Goal: Transaction & Acquisition: Purchase product/service

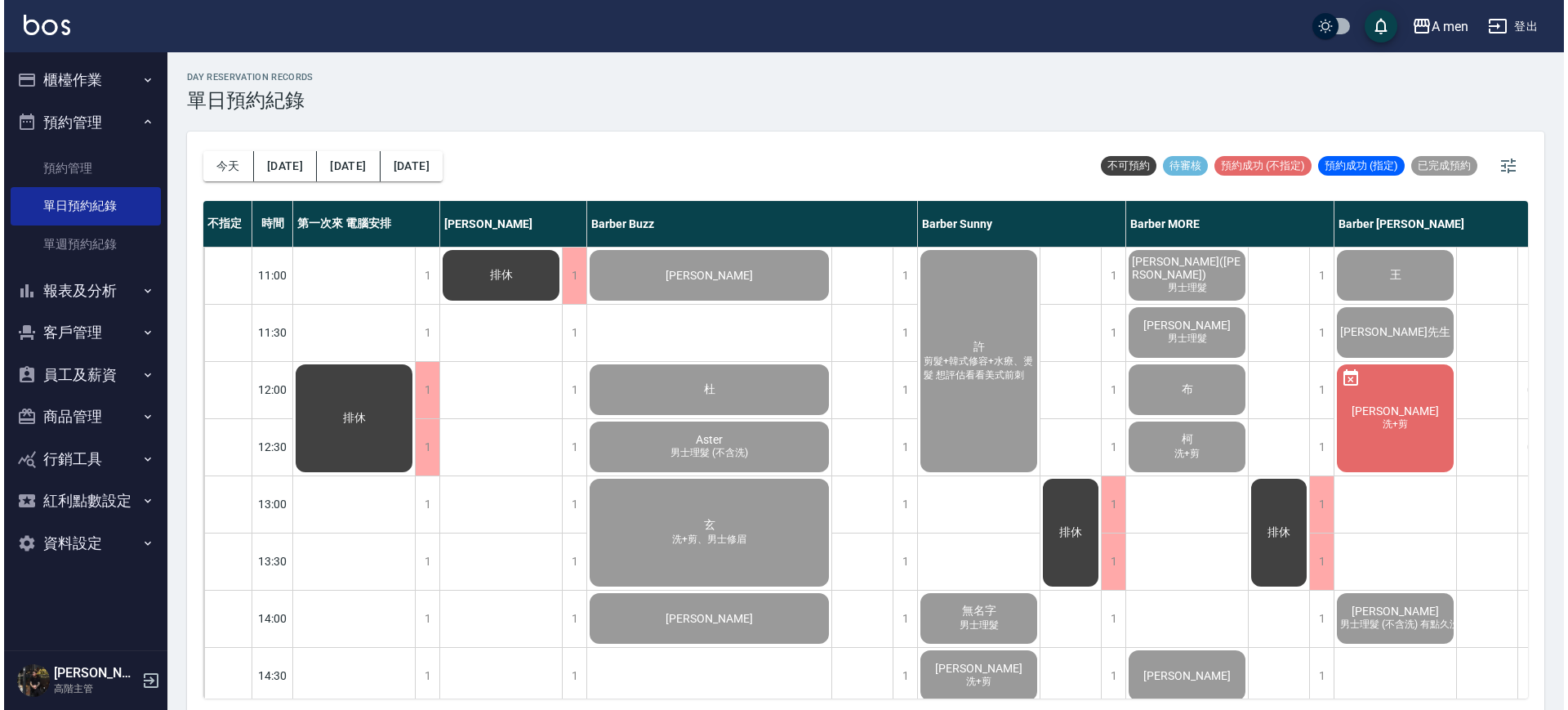
scroll to position [687, 95]
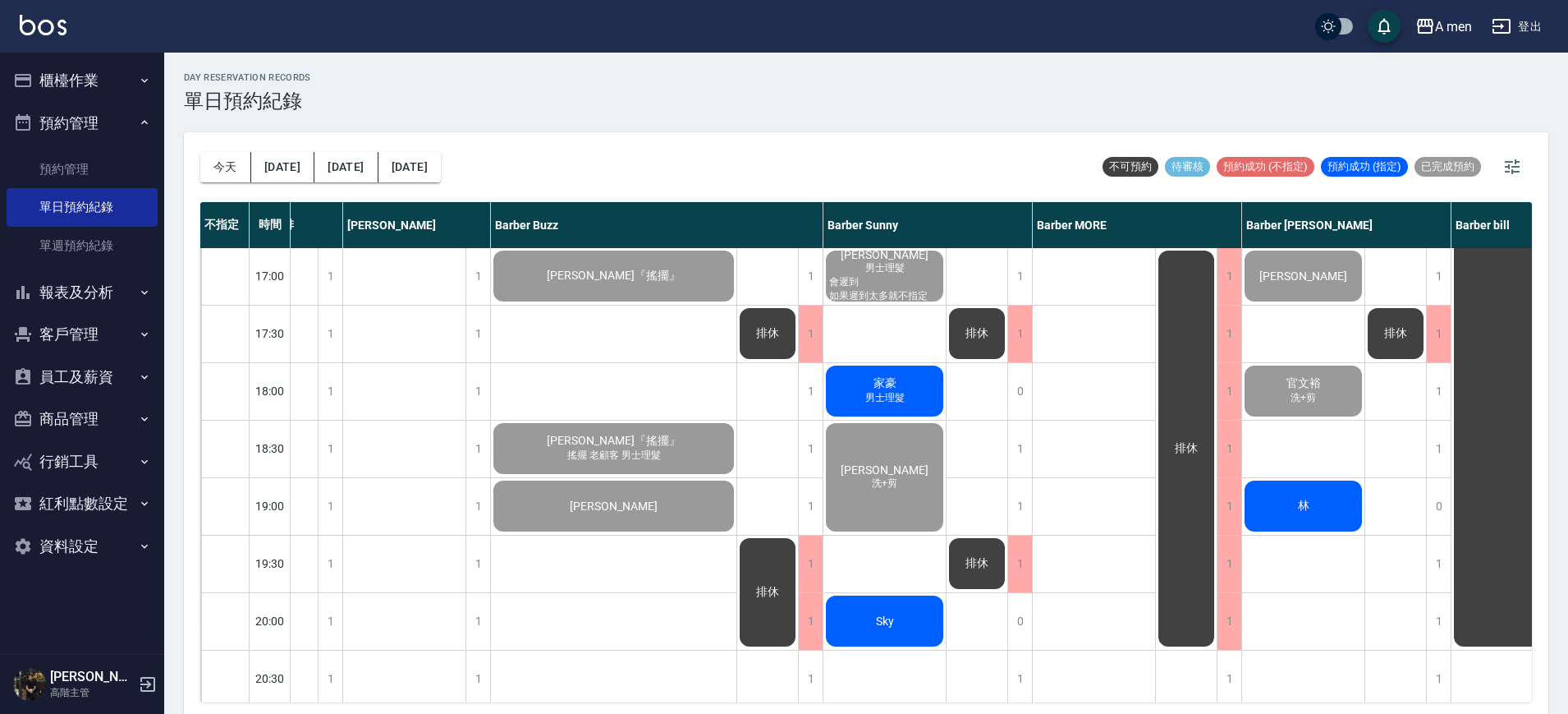
click at [1309, 494] on div "林" at bounding box center [1303, 507] width 122 height 56
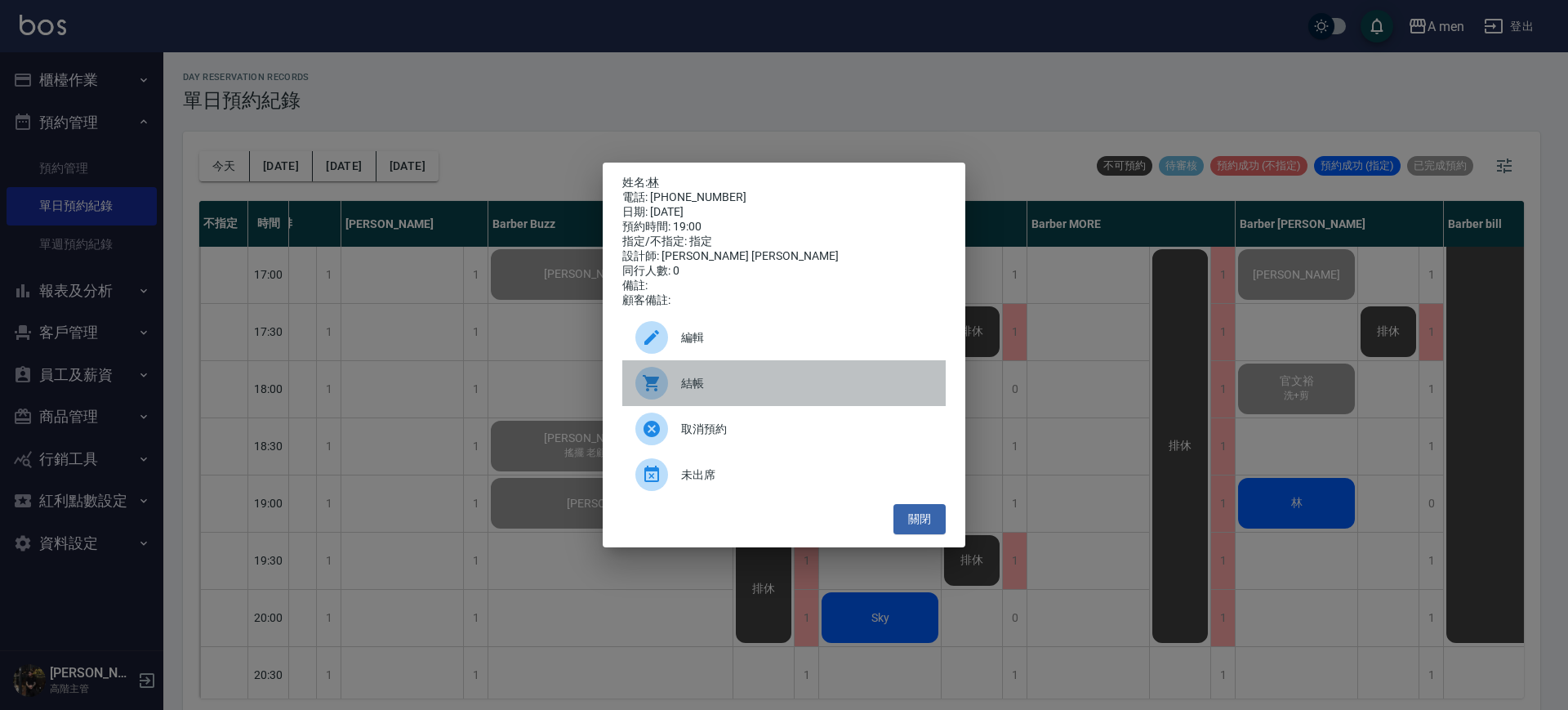
click at [787, 401] on div "結帳" at bounding box center [784, 383] width 324 height 46
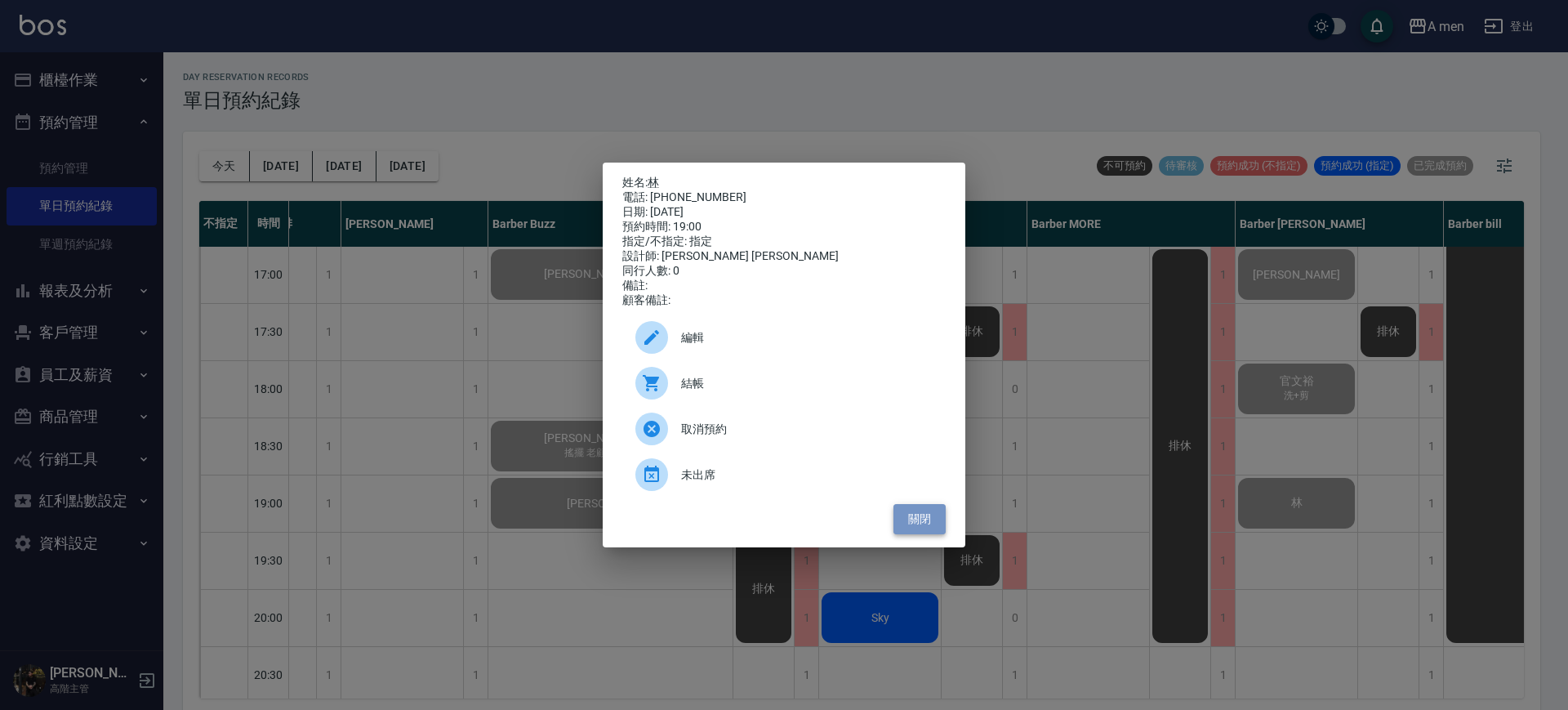
click at [926, 520] on button "關閉" at bounding box center [920, 519] width 52 height 31
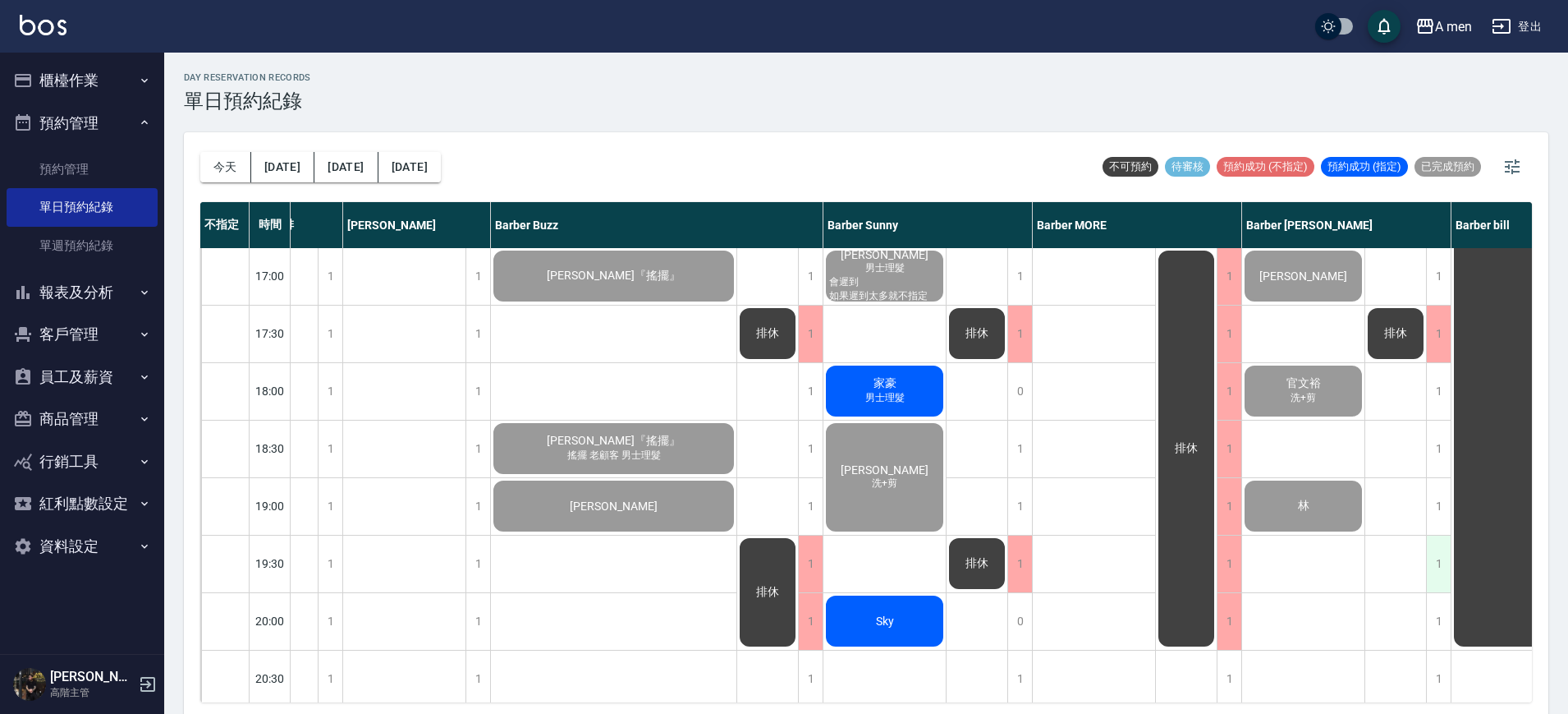
click at [1427, 552] on div "1" at bounding box center [1438, 564] width 24 height 57
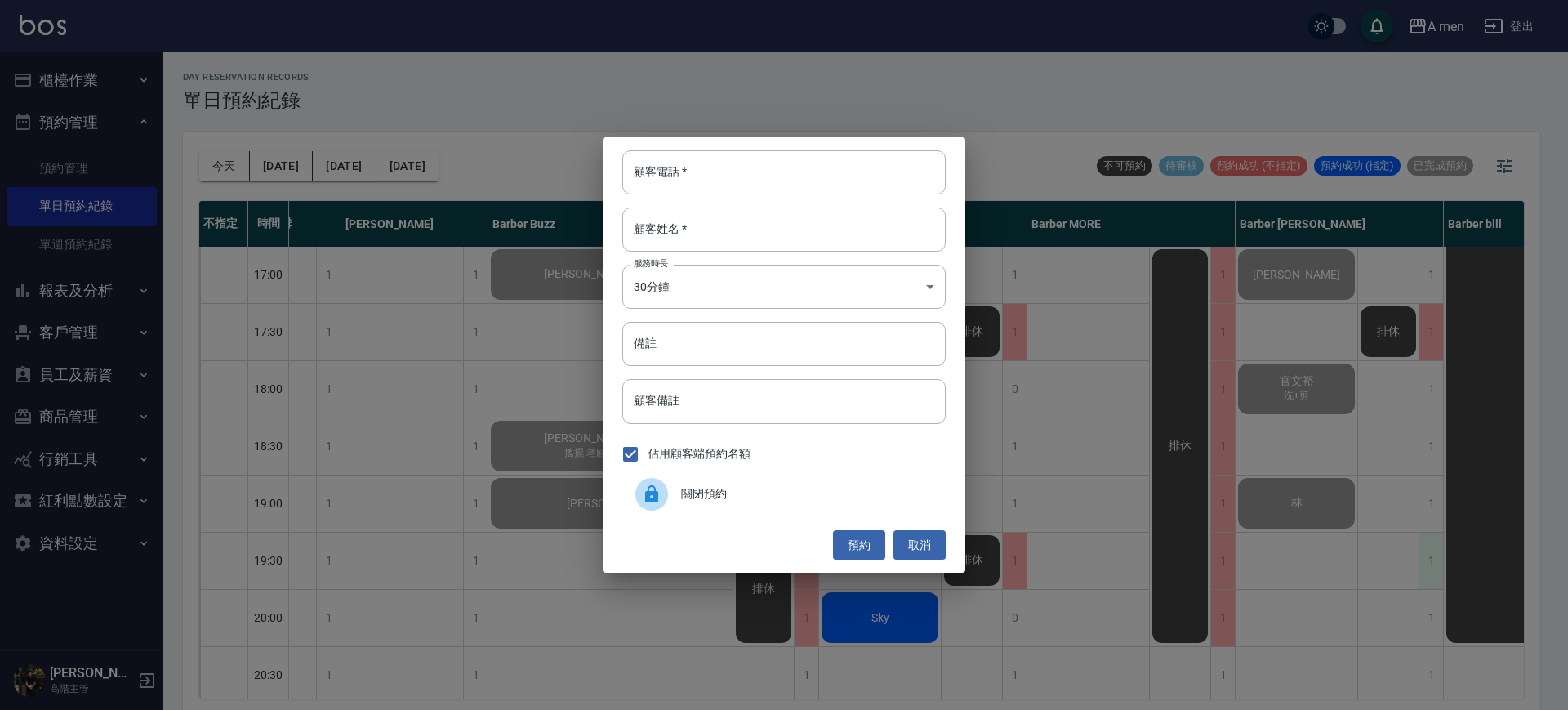
click at [1419, 549] on div "顧客電話   * 顧客電話   * 顧客姓名   * 顧客姓名   * 服務時長 30分鐘 1 服務時長 備註 備註 顧客備註 顧客備註 佔用顧客端預約名額 …" at bounding box center [784, 355] width 1568 height 710
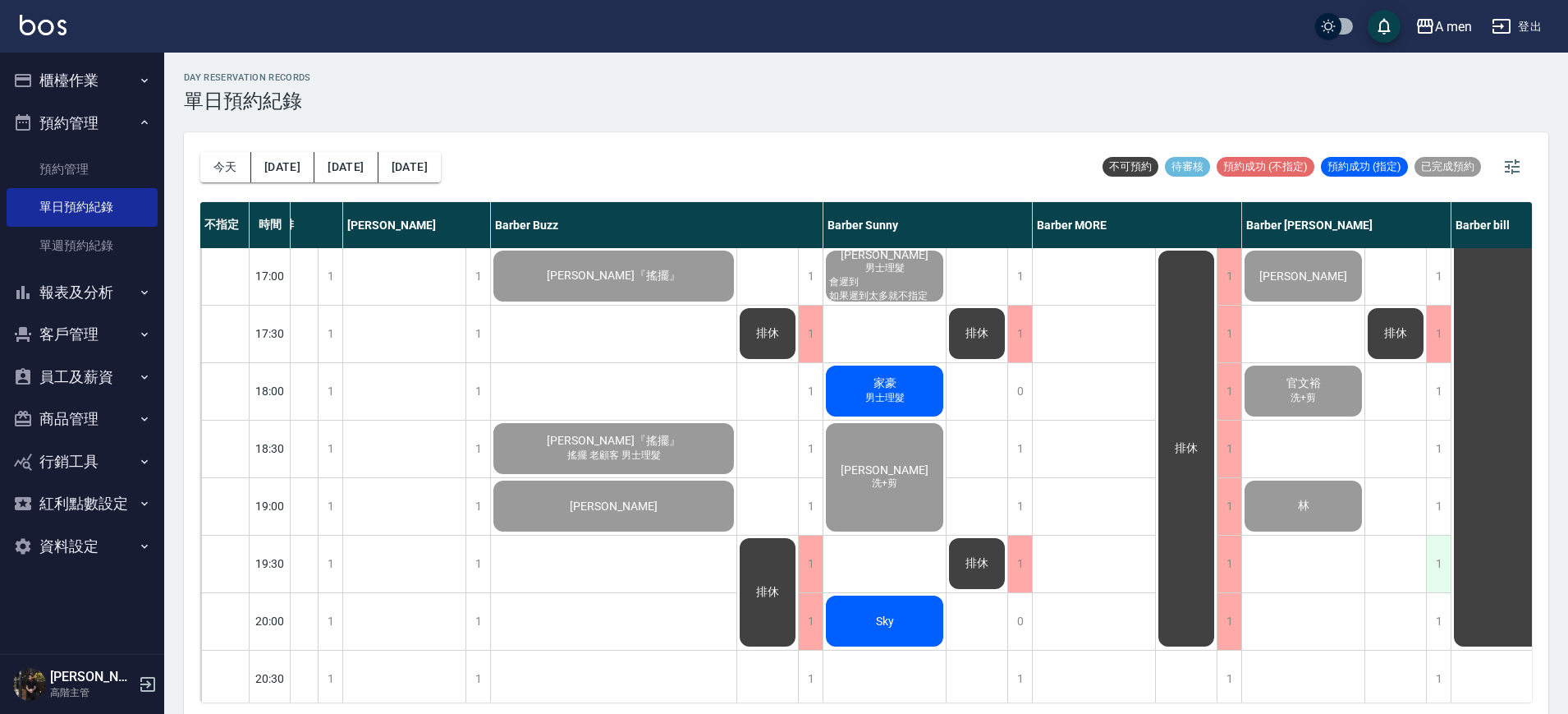
click at [1437, 549] on div "1" at bounding box center [1438, 564] width 24 height 57
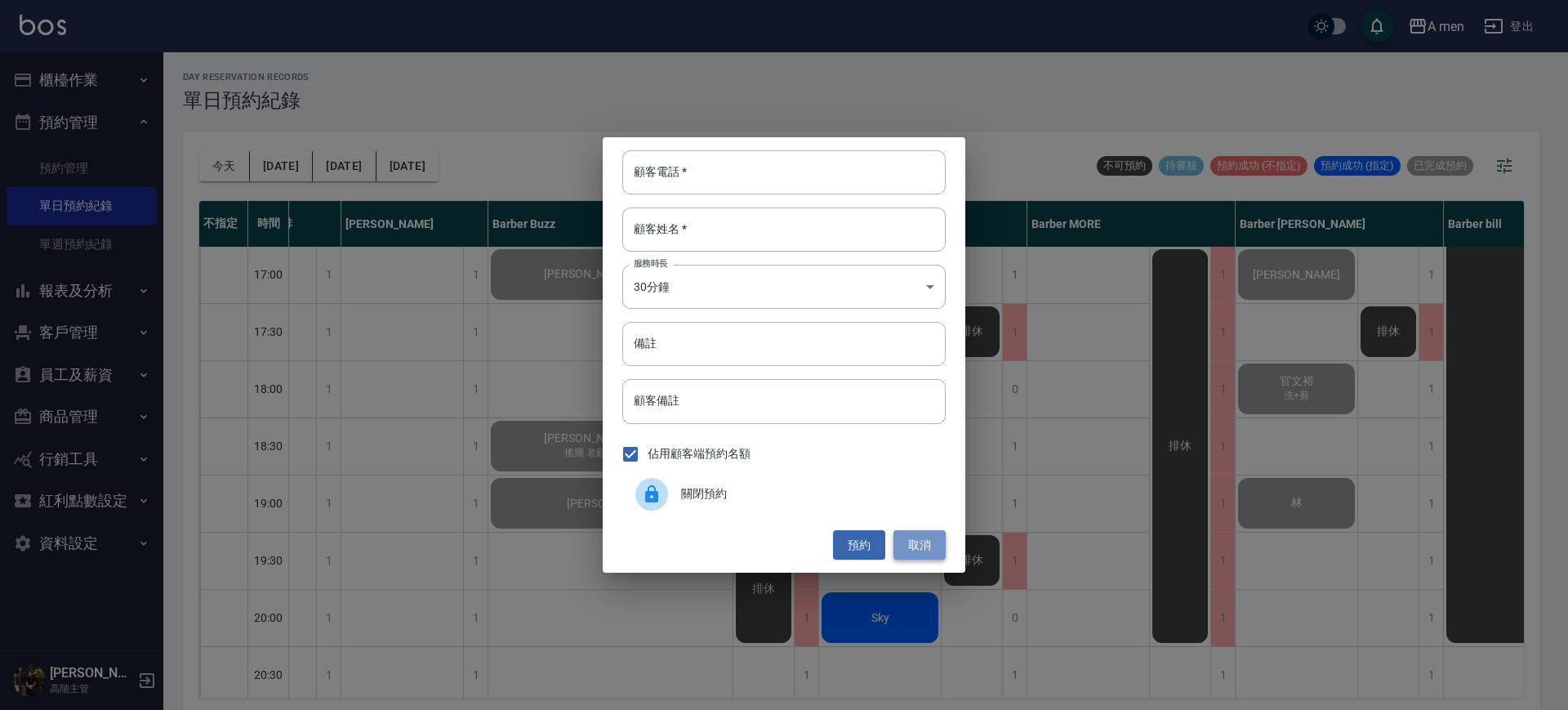
click at [909, 555] on button "取消" at bounding box center [920, 545] width 52 height 31
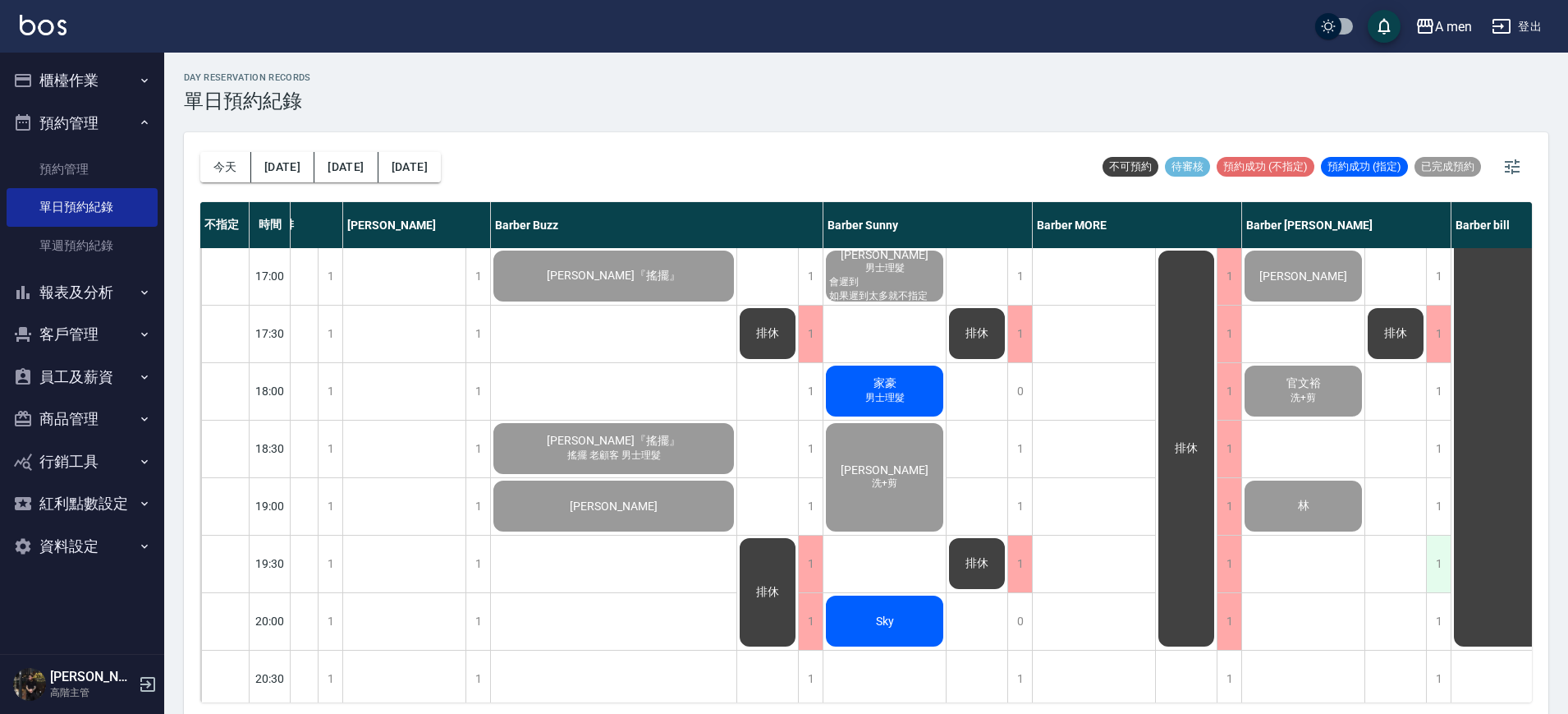
click at [1444, 570] on div "1" at bounding box center [1438, 564] width 24 height 57
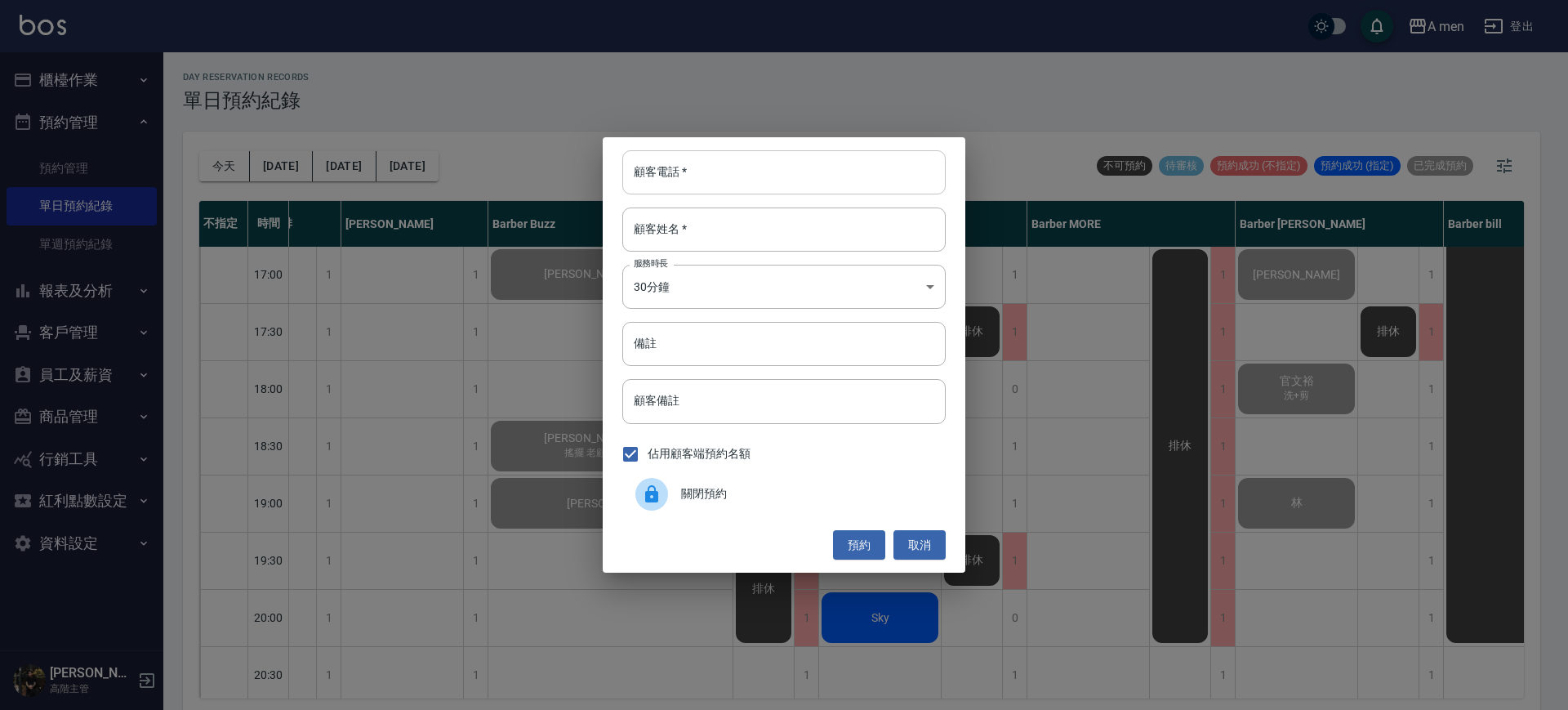
click at [762, 178] on input "顧客電話   *" at bounding box center [784, 172] width 324 height 44
type input "9655"
click at [761, 227] on input "顧客姓名   *" at bounding box center [784, 229] width 324 height 44
click at [863, 541] on button "預約" at bounding box center [860, 545] width 52 height 31
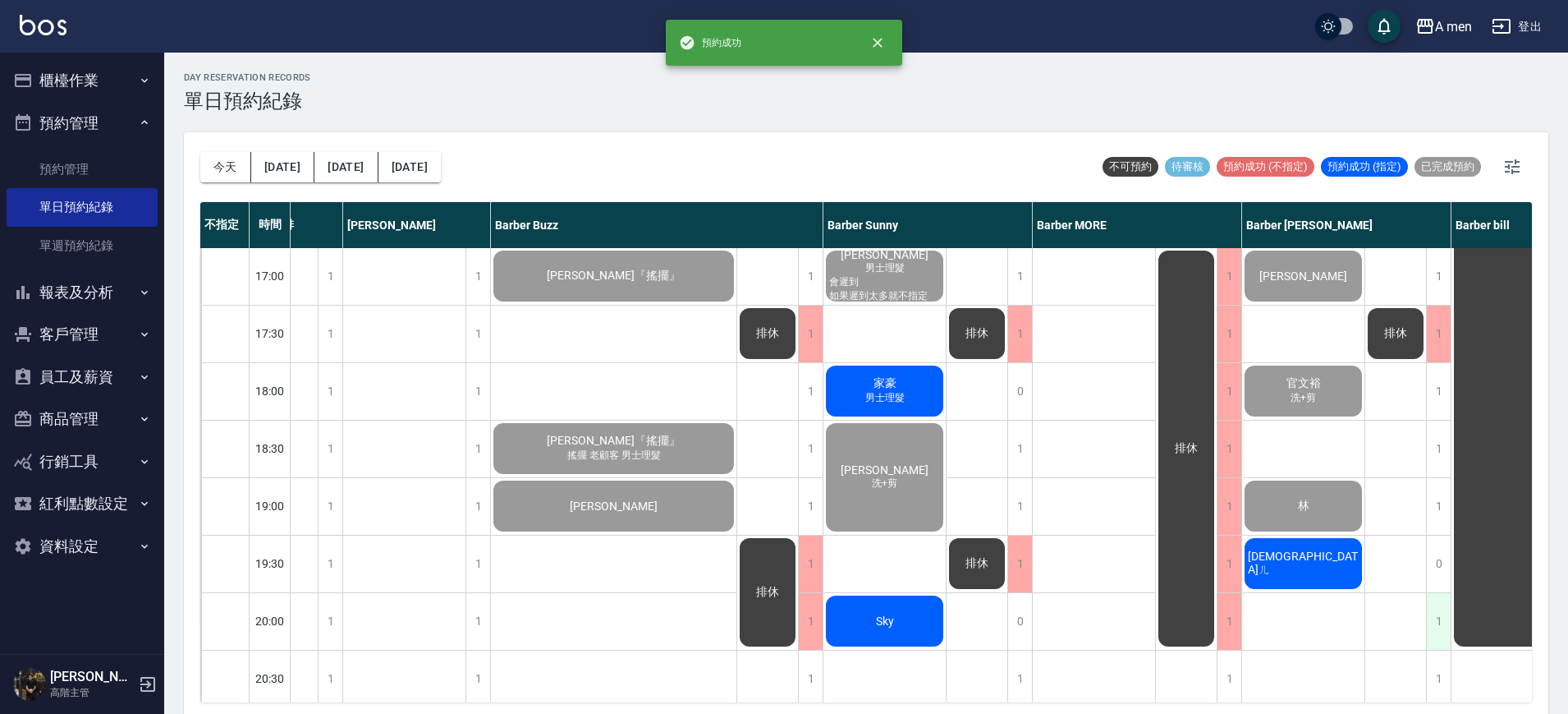
click at [1438, 627] on div "1" at bounding box center [1438, 621] width 24 height 57
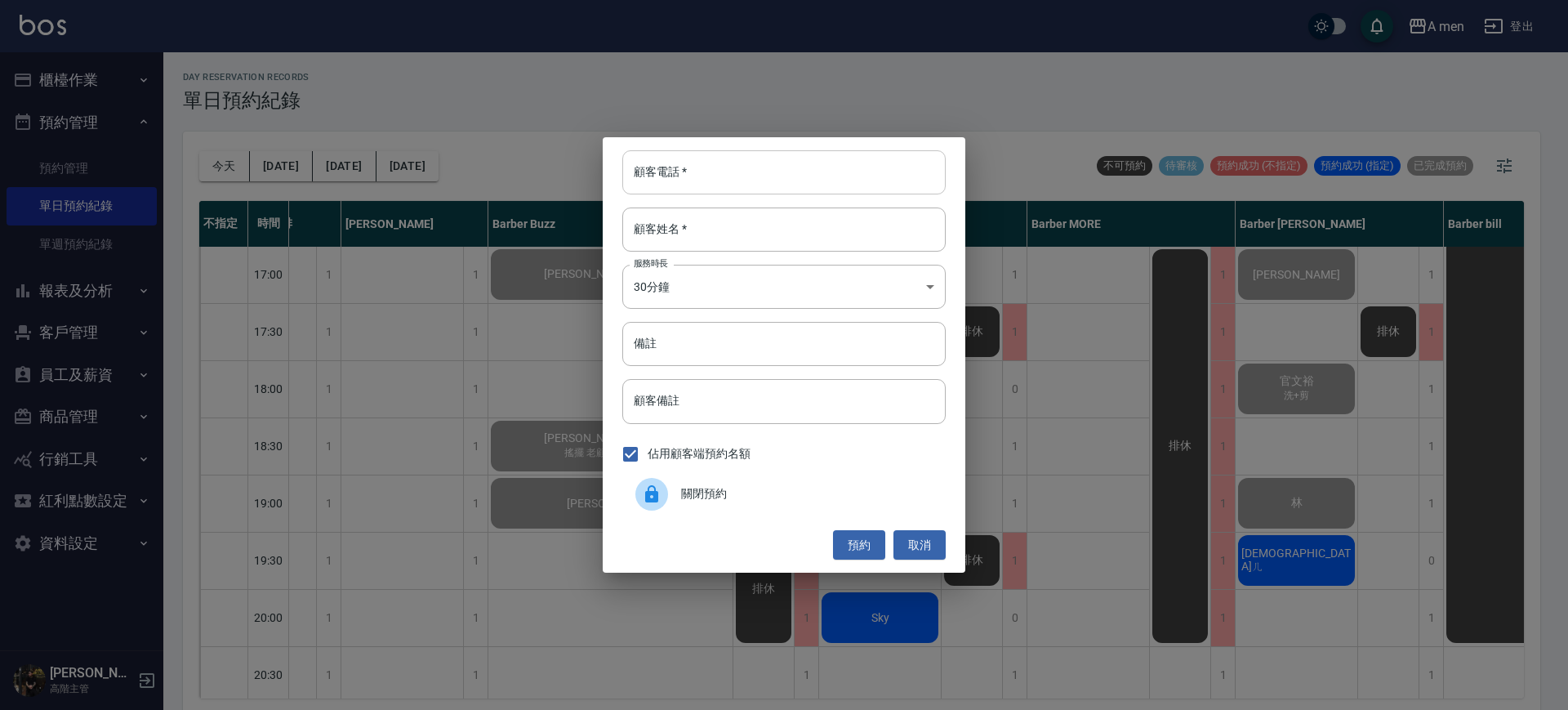
click at [716, 181] on input "顧客電話   *" at bounding box center [784, 172] width 324 height 44
type input "9655"
click at [782, 229] on input "顧客姓名   *" at bounding box center [784, 229] width 324 height 44
click at [851, 543] on button "預約" at bounding box center [860, 545] width 52 height 31
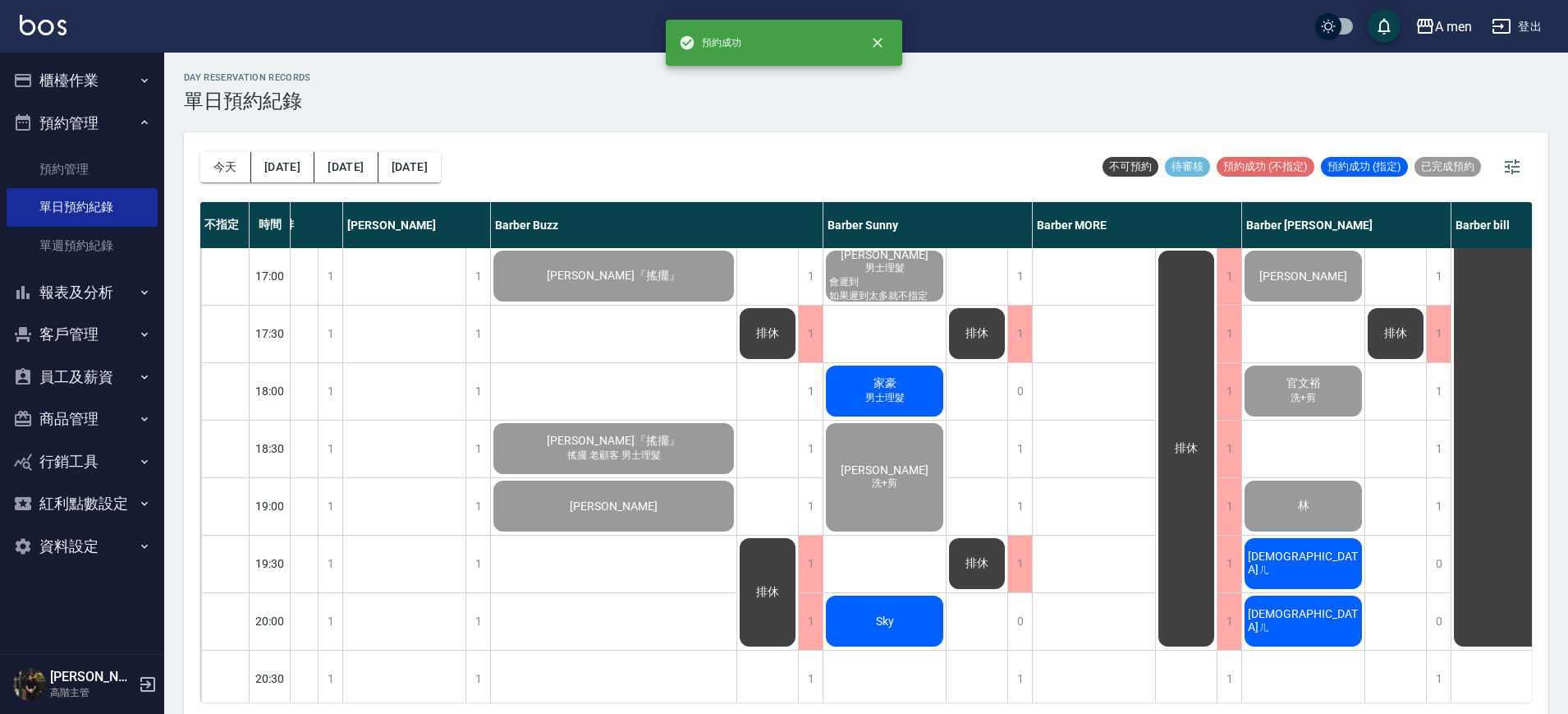
click at [1318, 568] on span "[DEMOGRAPHIC_DATA]ㄦ" at bounding box center [1303, 563] width 118 height 28
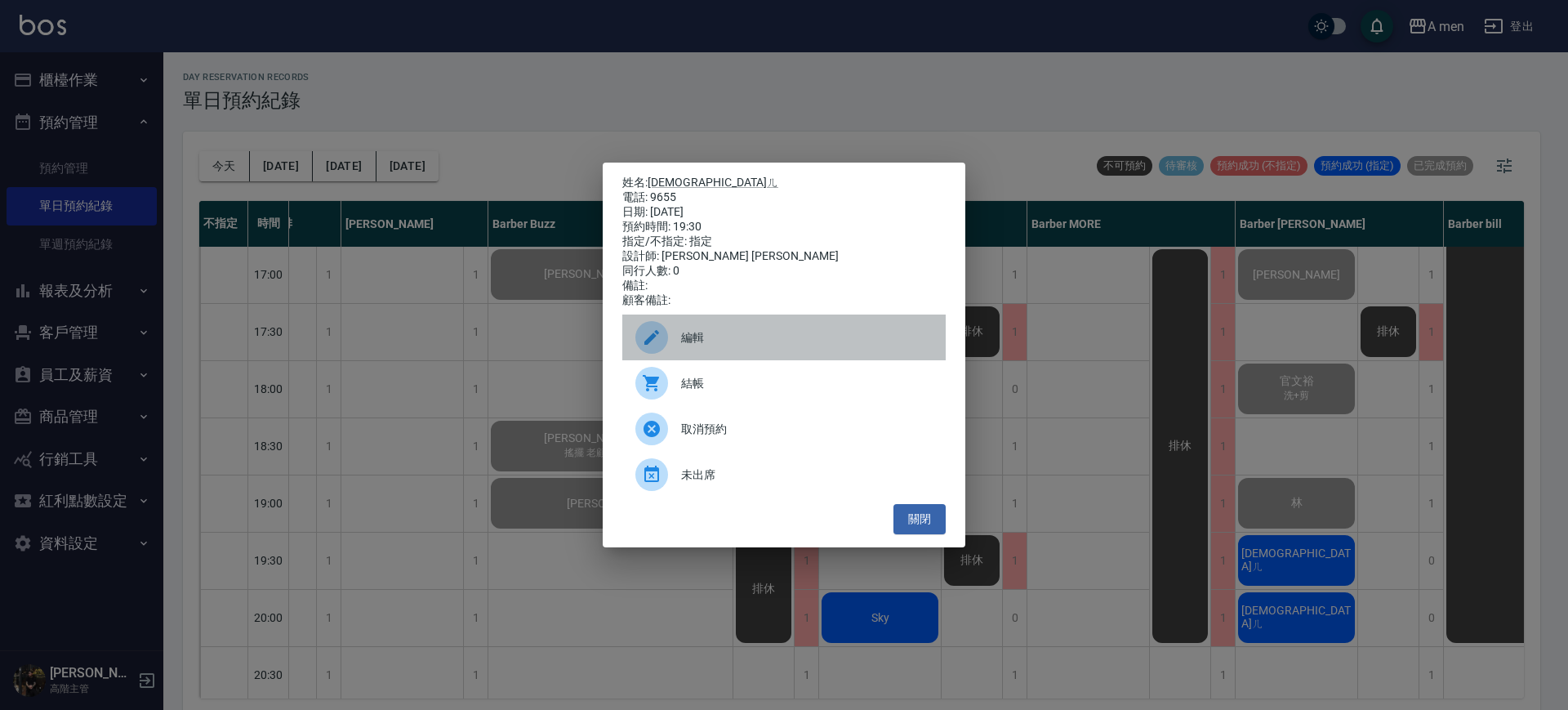
click at [766, 346] on span "編輯" at bounding box center [807, 337] width 251 height 17
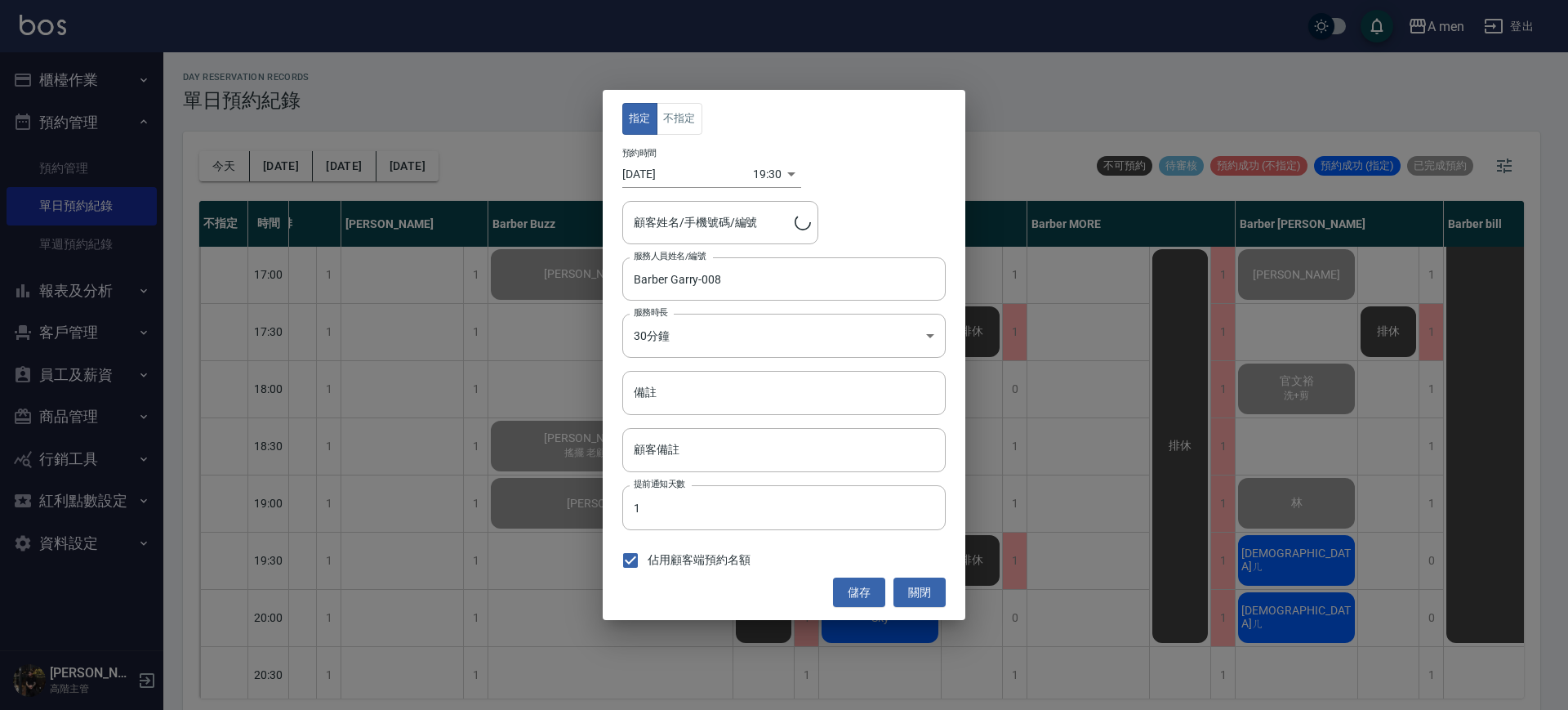
type input "外國人ㄦ/9655"
click at [680, 119] on button "不指定" at bounding box center [679, 118] width 46 height 32
click at [848, 589] on button "儲存" at bounding box center [860, 593] width 52 height 31
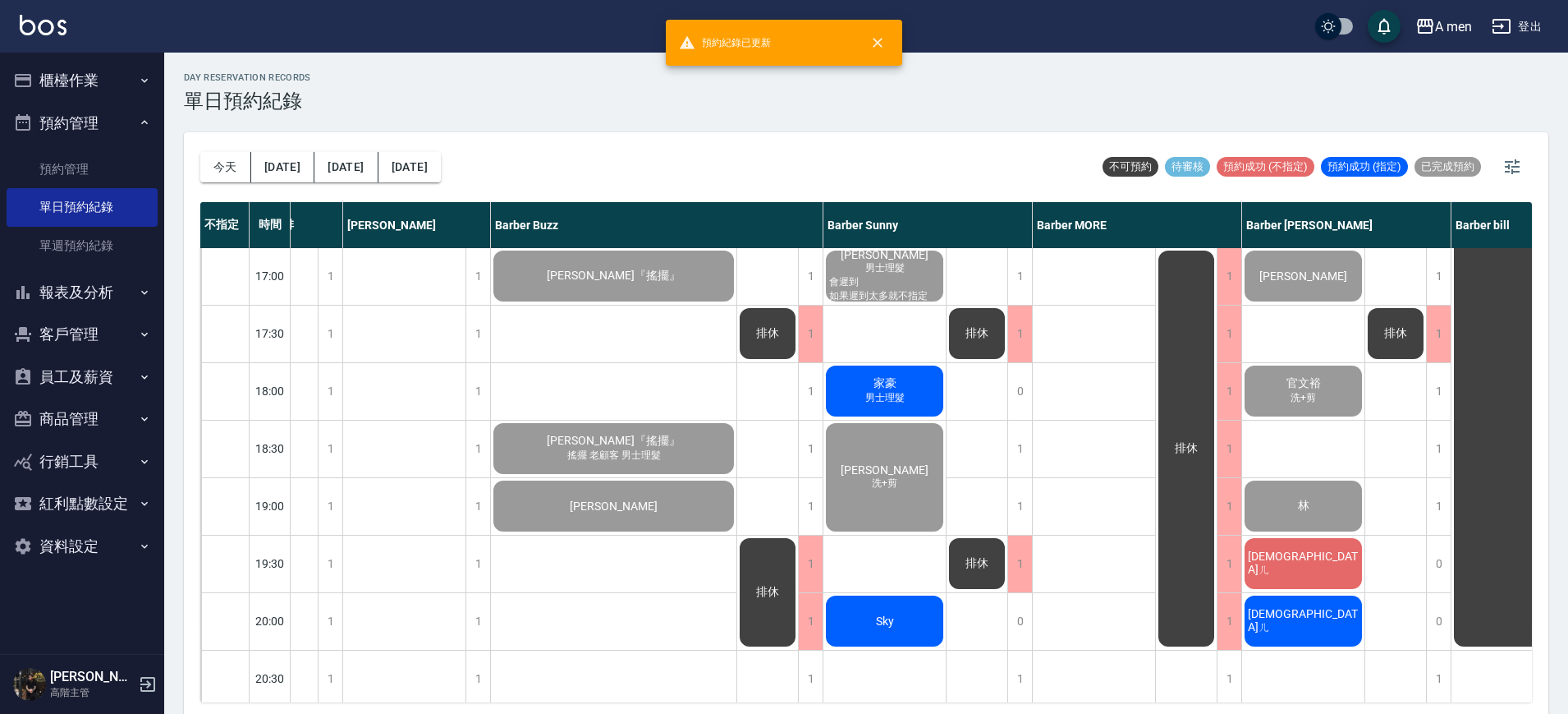
click at [1340, 572] on div "[DEMOGRAPHIC_DATA]ㄦ" at bounding box center [1303, 564] width 122 height 56
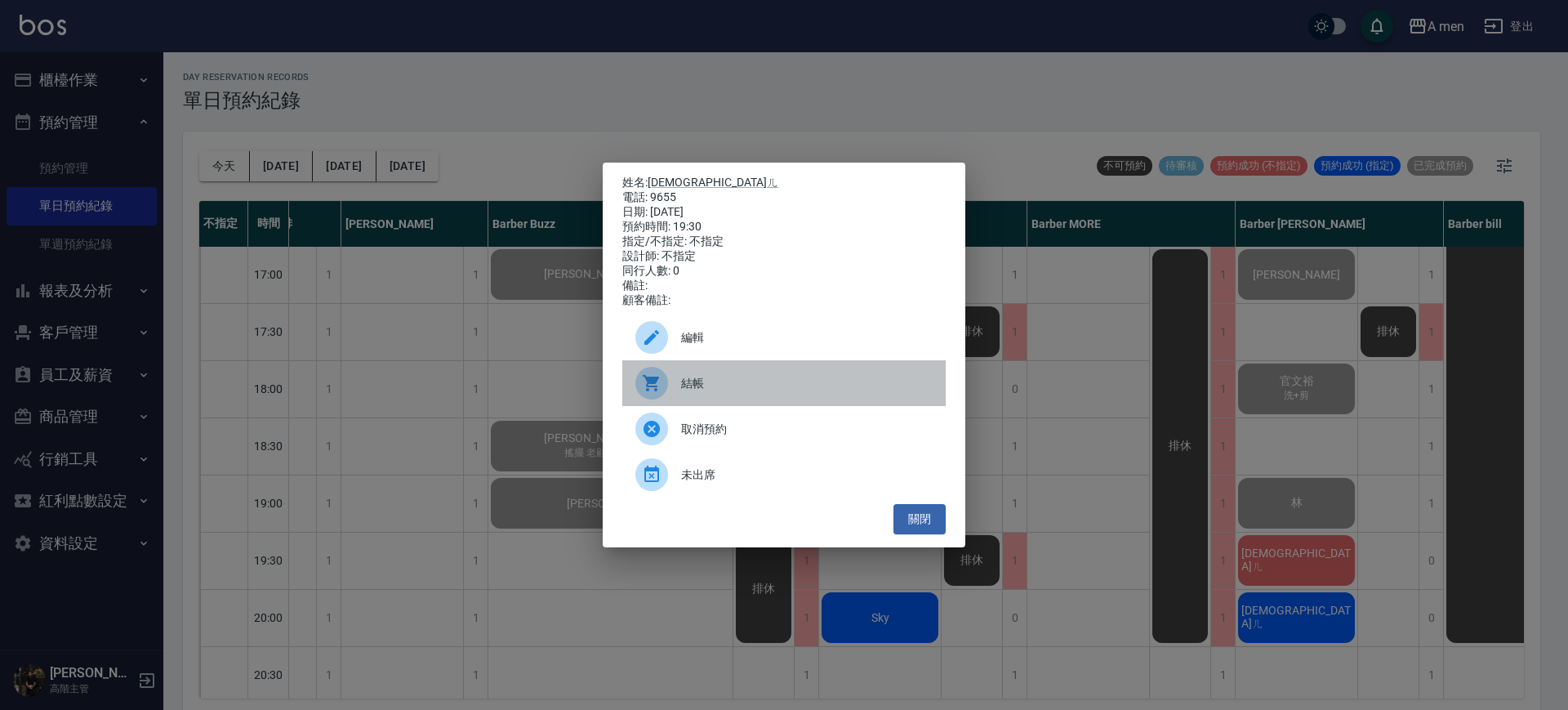
click at [691, 392] on span "結帳" at bounding box center [807, 383] width 251 height 17
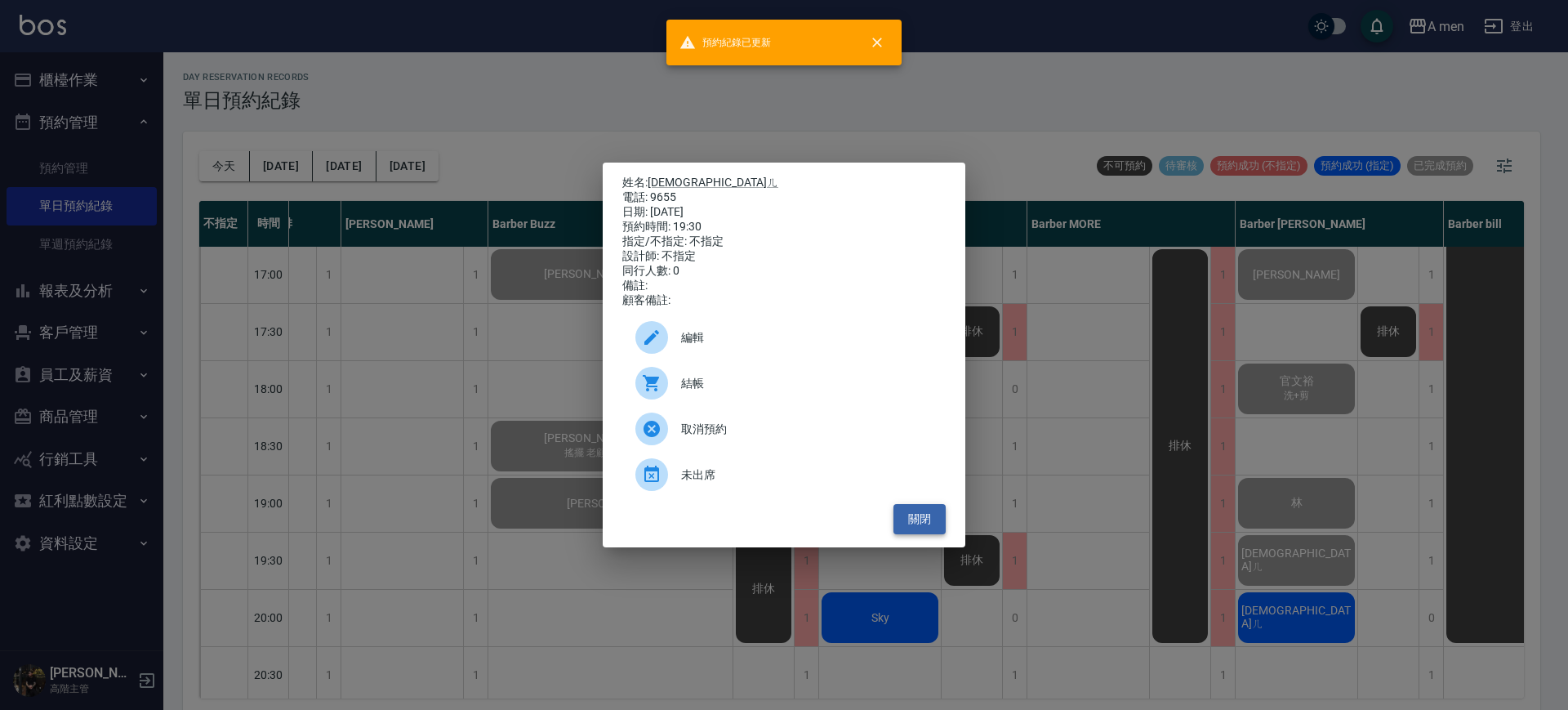
click at [921, 532] on button "關閉" at bounding box center [920, 519] width 52 height 31
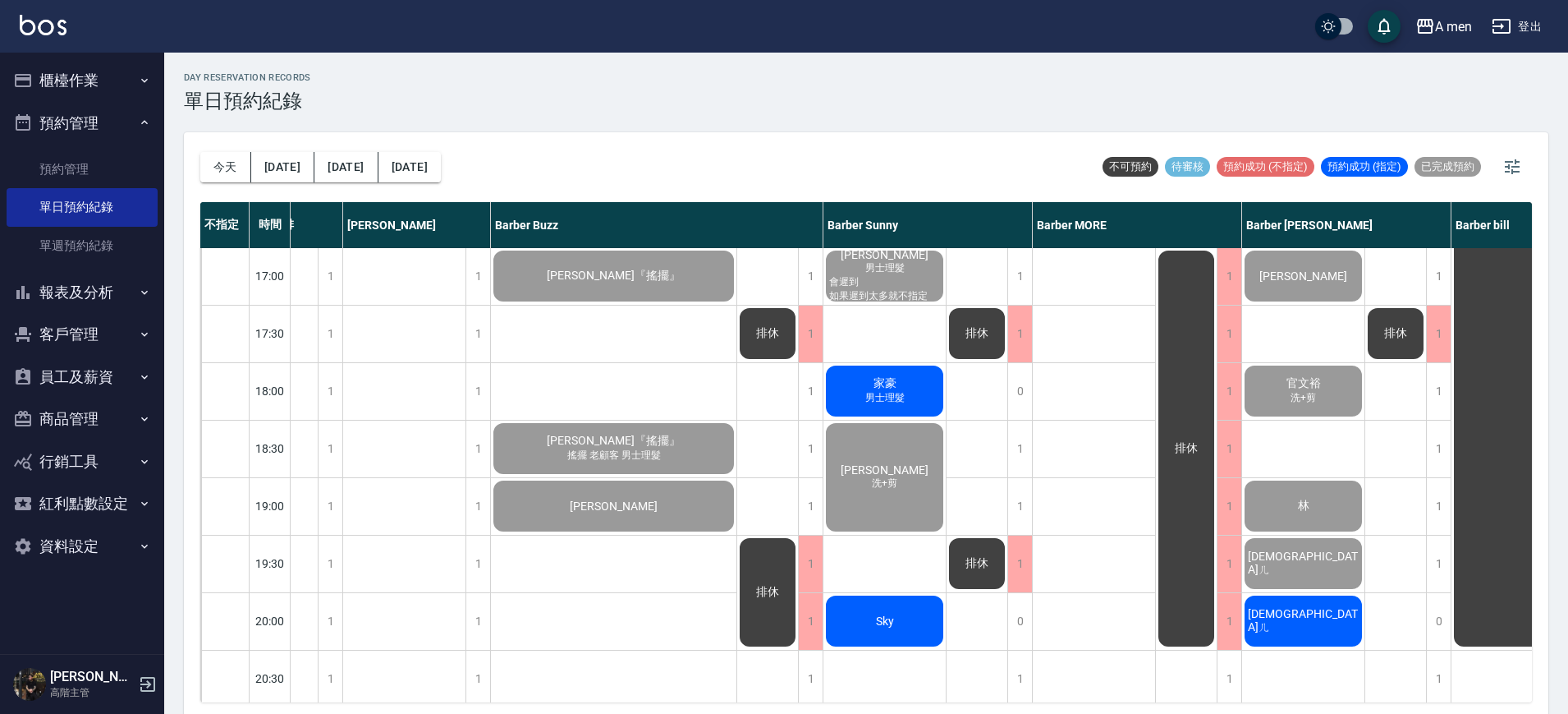
click at [1312, 623] on span "[DEMOGRAPHIC_DATA]ㄦ" at bounding box center [1303, 621] width 118 height 28
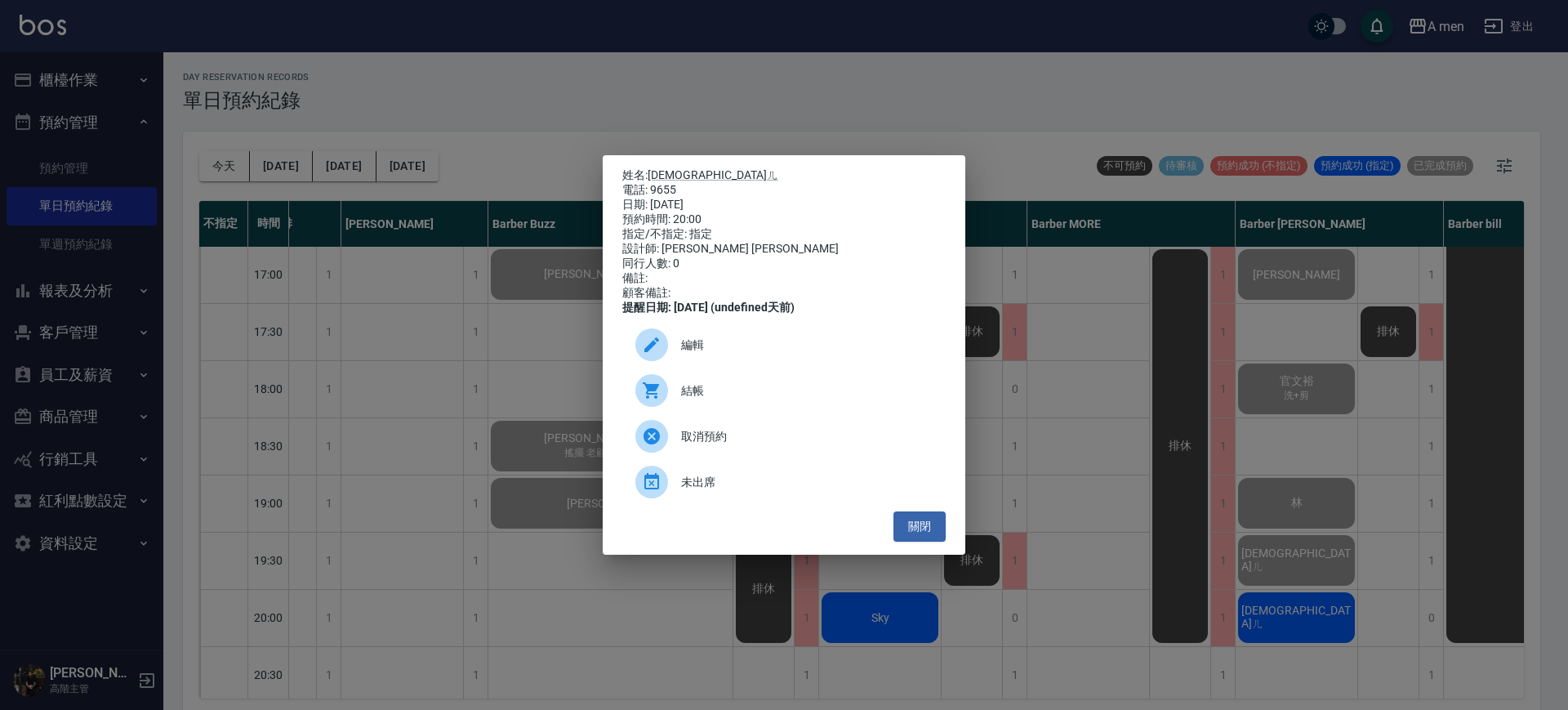
click at [863, 362] on div "編輯" at bounding box center [784, 344] width 324 height 46
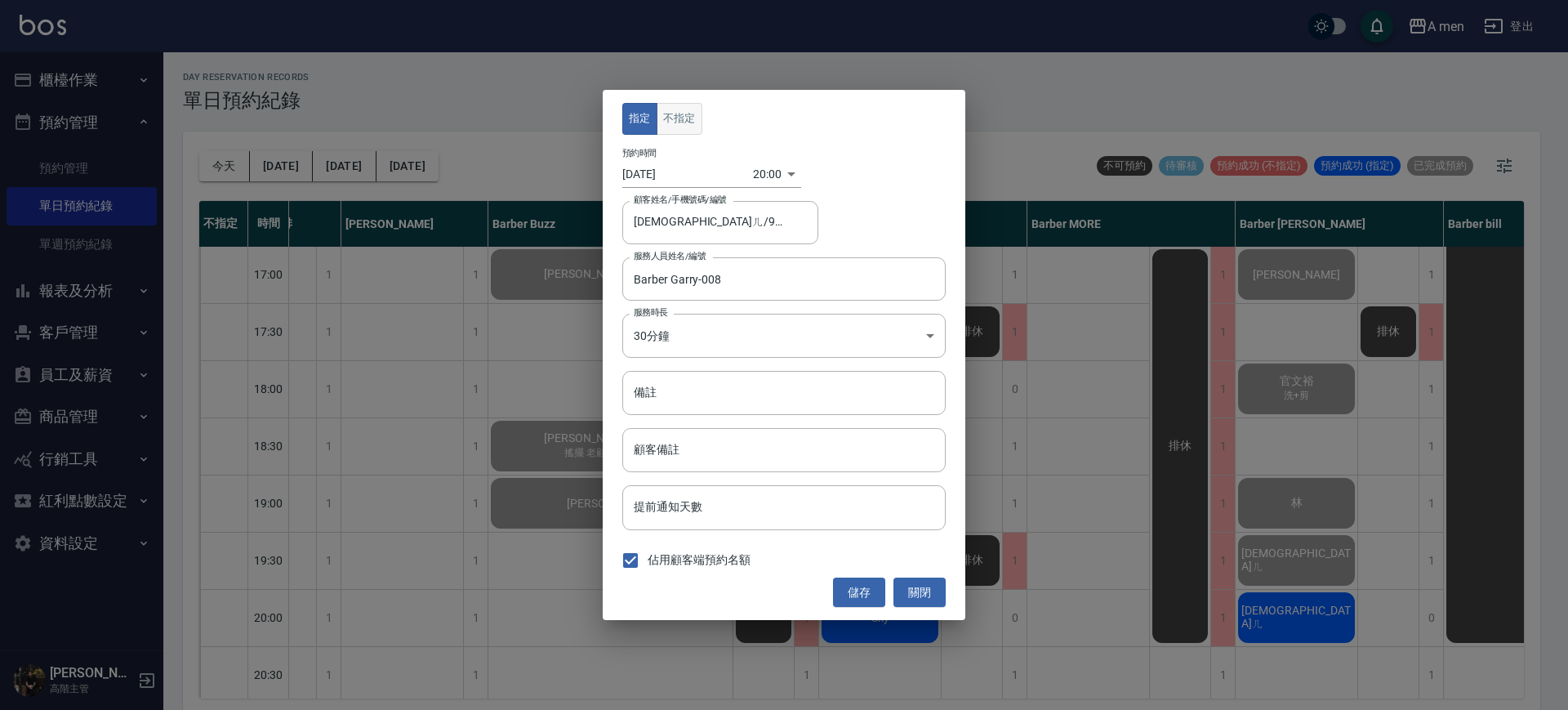
click at [684, 114] on button "不指定" at bounding box center [679, 118] width 46 height 32
click at [844, 592] on button "儲存" at bounding box center [860, 593] width 52 height 31
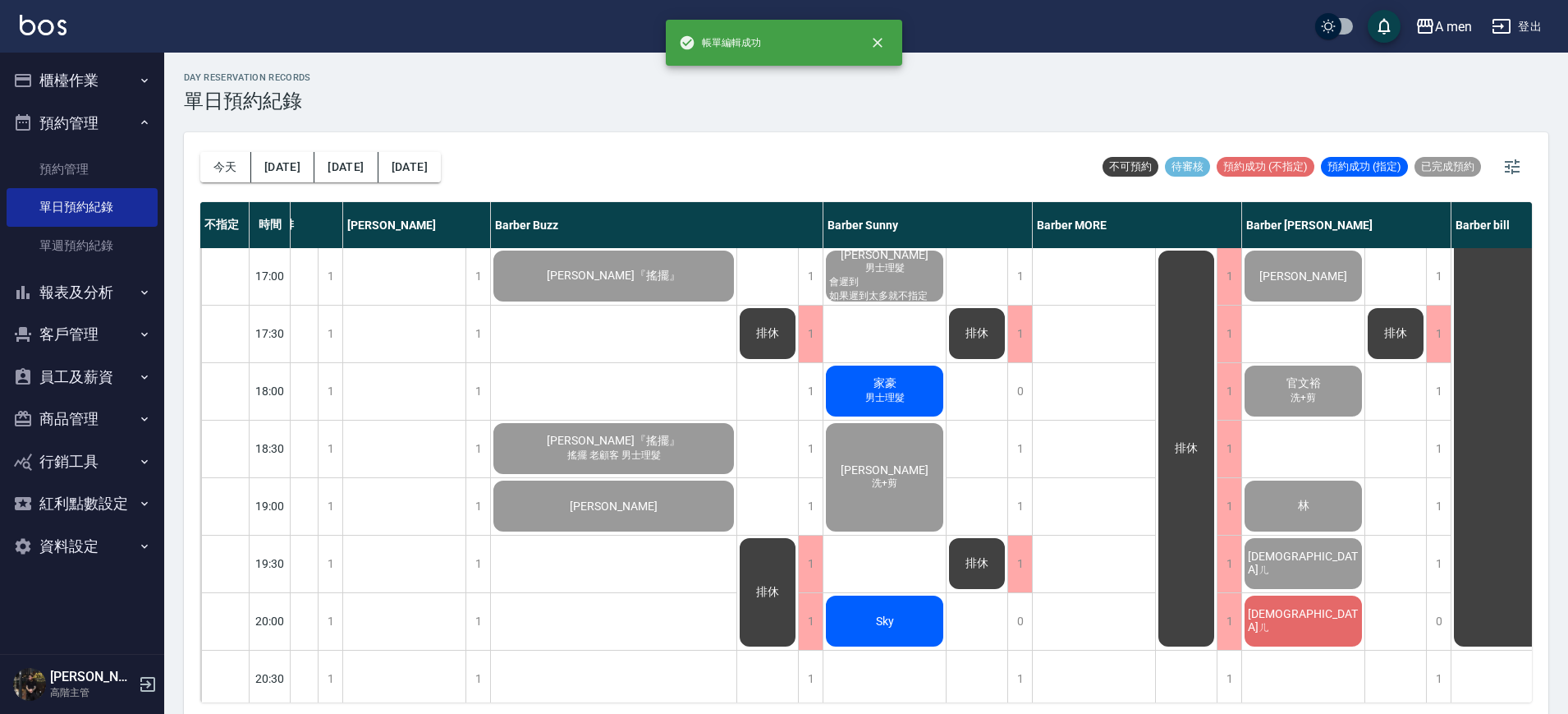
click at [1342, 637] on div "[DEMOGRAPHIC_DATA]ㄦ" at bounding box center [1303, 621] width 122 height 56
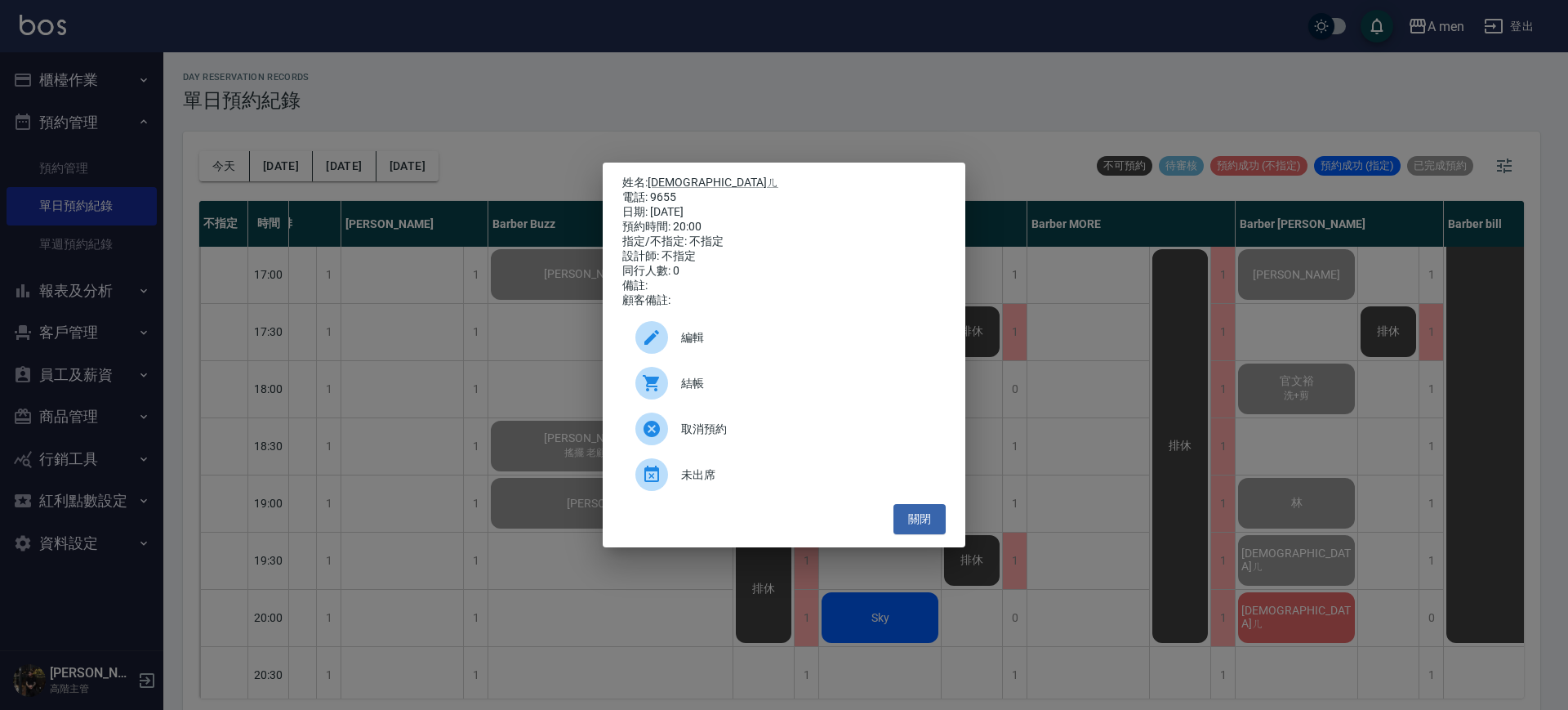
click at [842, 400] on div "結帳" at bounding box center [784, 383] width 324 height 46
click at [934, 530] on button "關閉" at bounding box center [920, 519] width 52 height 31
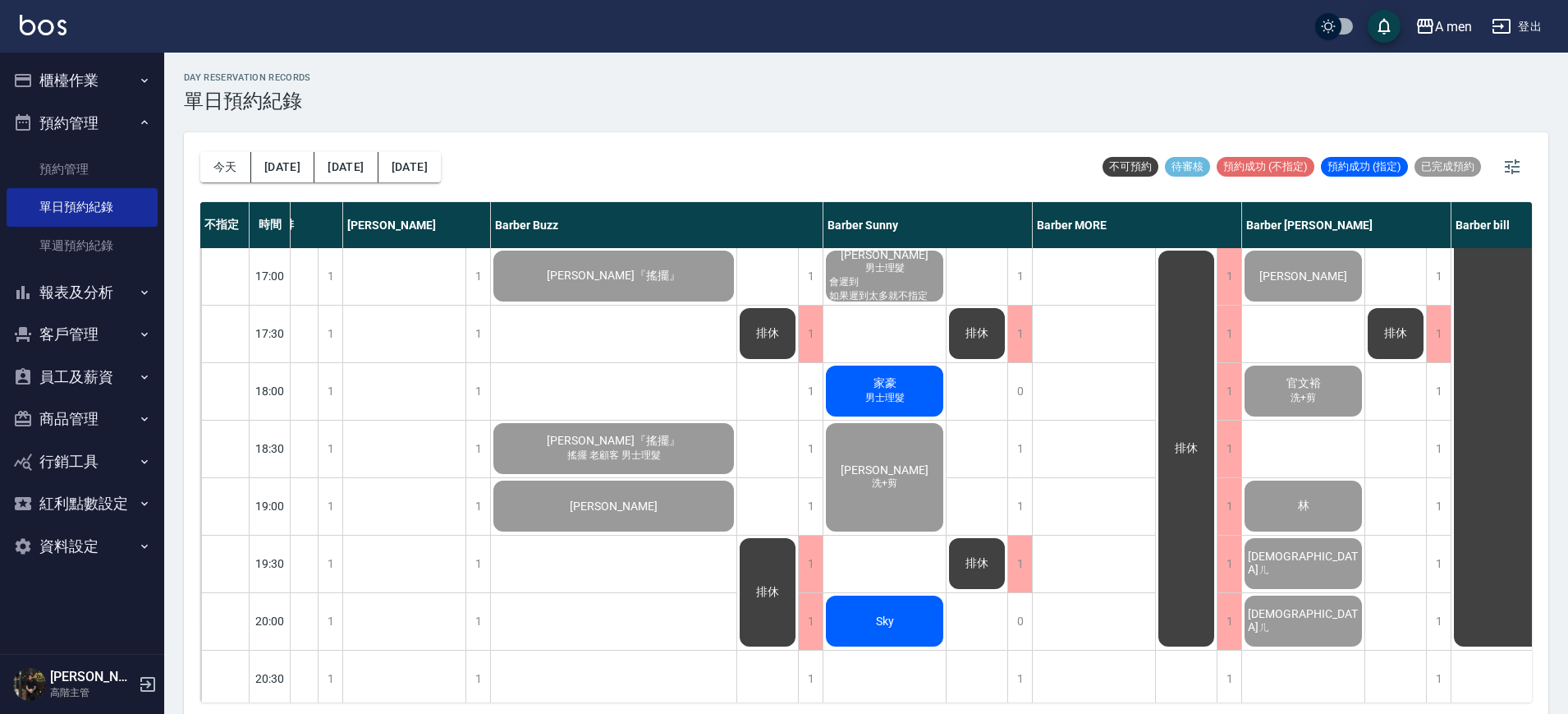
click at [881, 622] on span "Sky" at bounding box center [884, 621] width 24 height 14
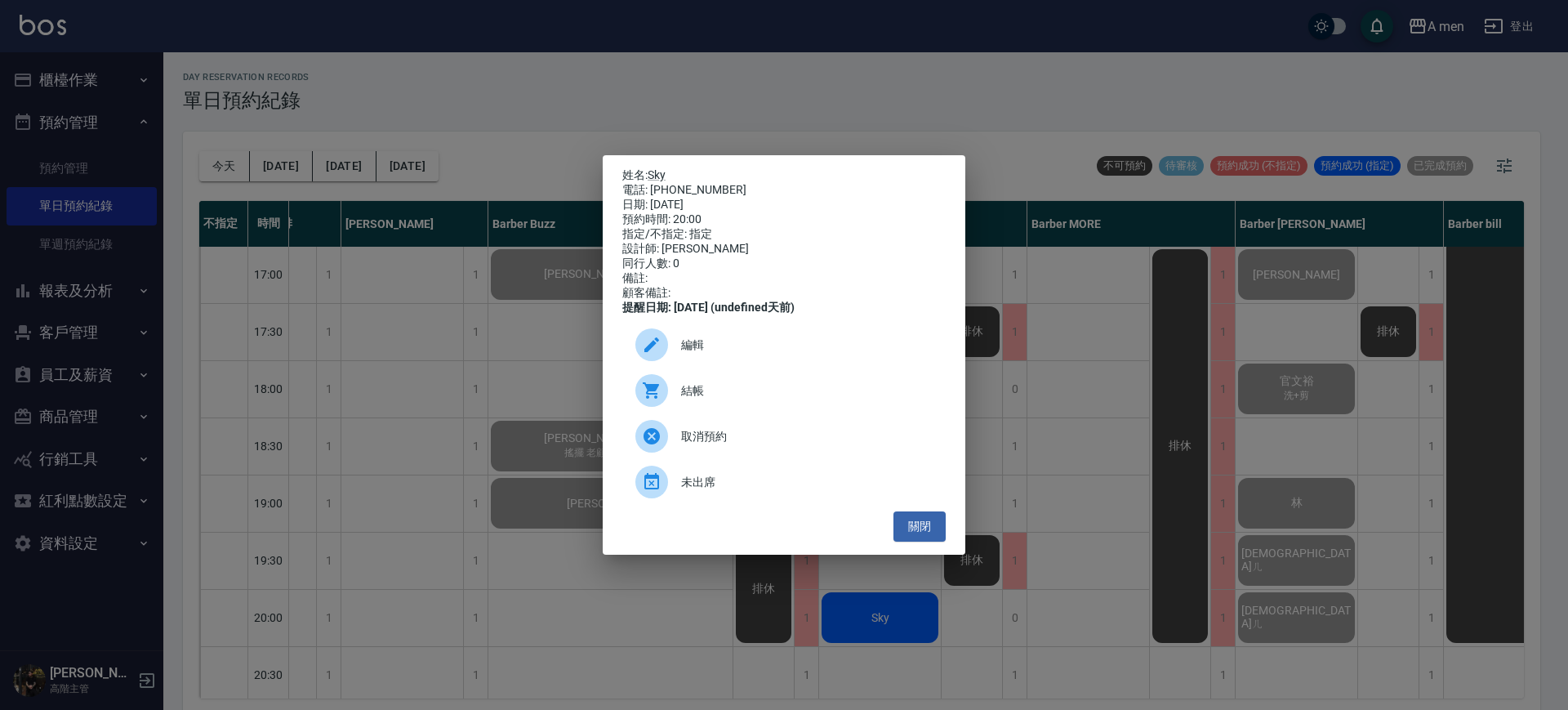
click at [763, 399] on span "結帳" at bounding box center [807, 390] width 251 height 17
click at [934, 540] on button "關閉" at bounding box center [920, 526] width 52 height 31
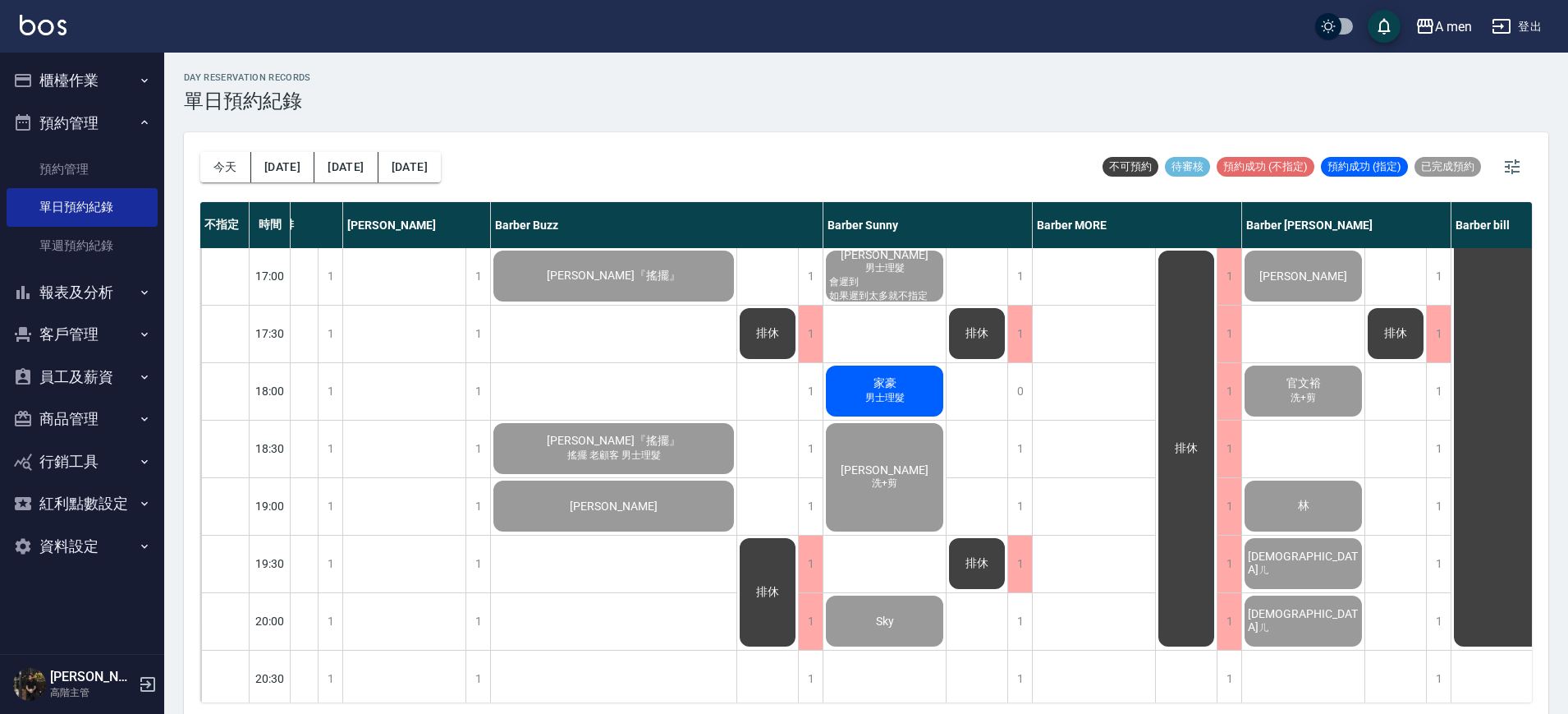
click at [870, 373] on div "家豪 男士理髮" at bounding box center [884, 391] width 122 height 56
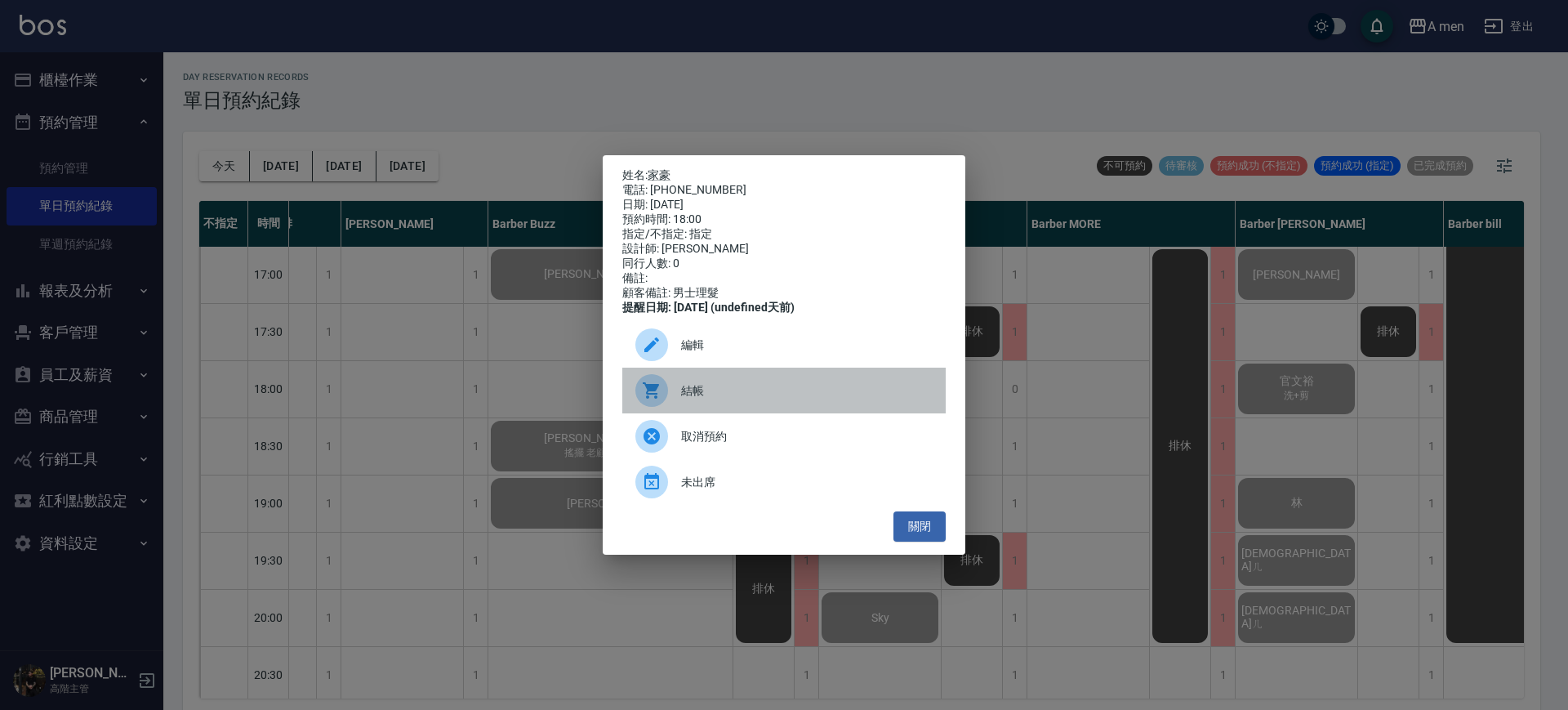
click at [760, 399] on span "結帳" at bounding box center [807, 390] width 251 height 17
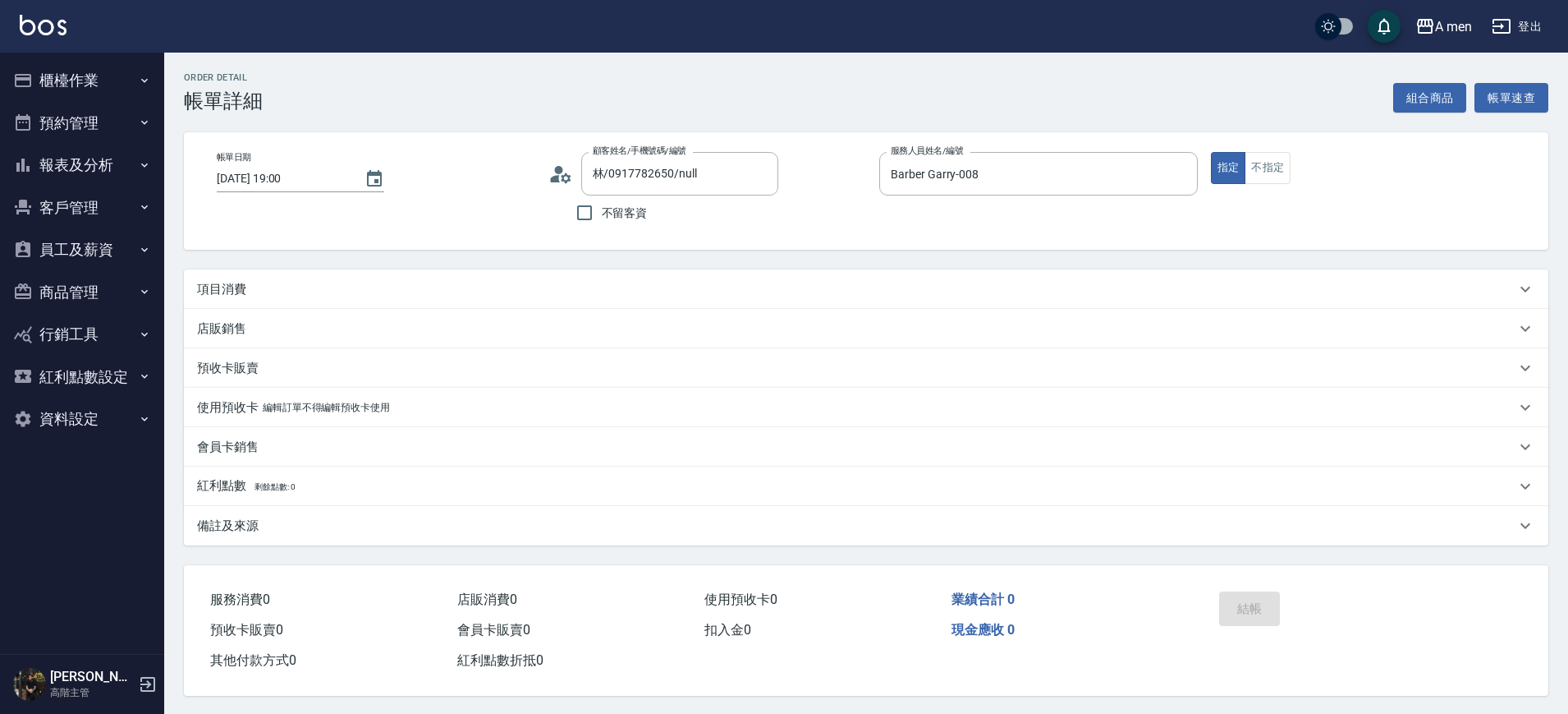
click at [474, 291] on div "項目消費" at bounding box center [857, 289] width 1319 height 17
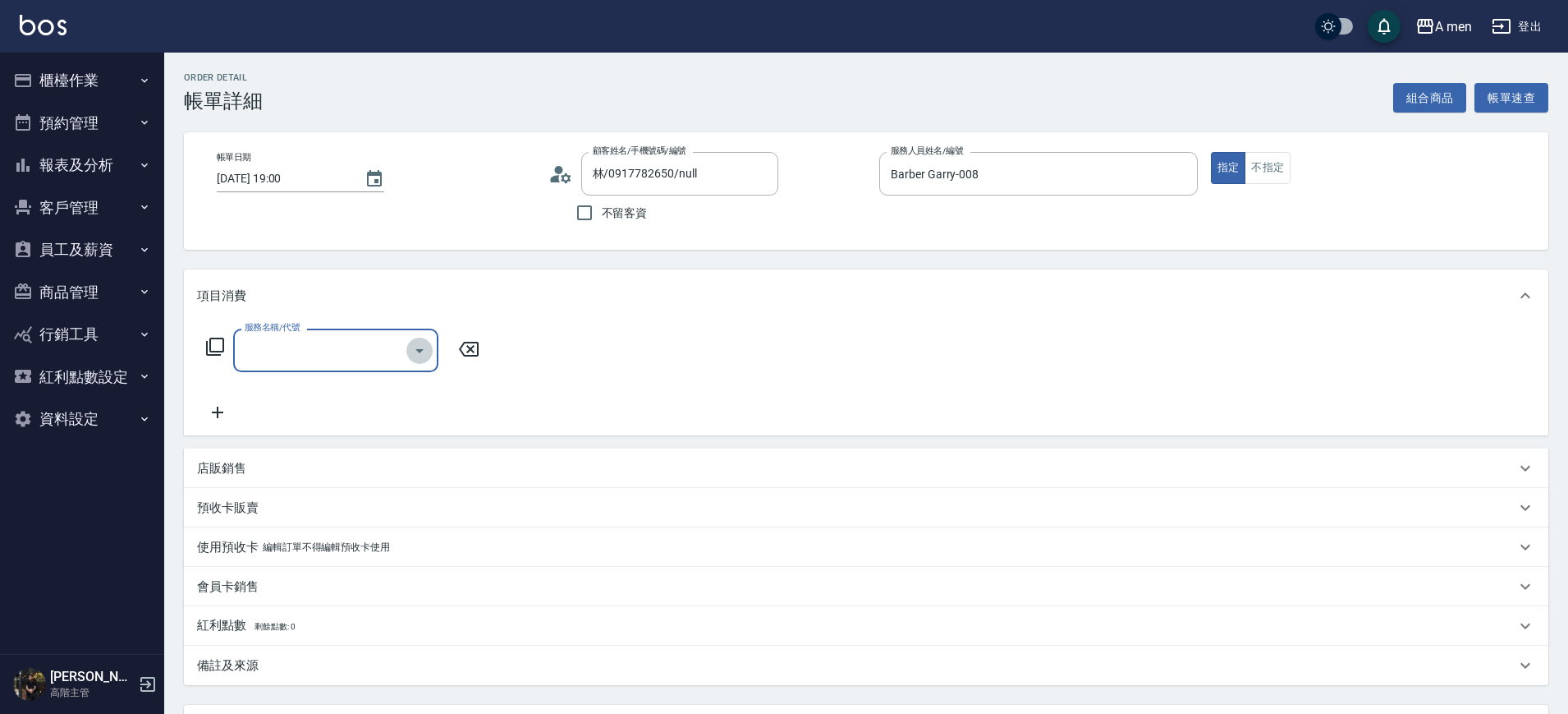
click at [408, 355] on button "Open" at bounding box center [419, 351] width 26 height 26
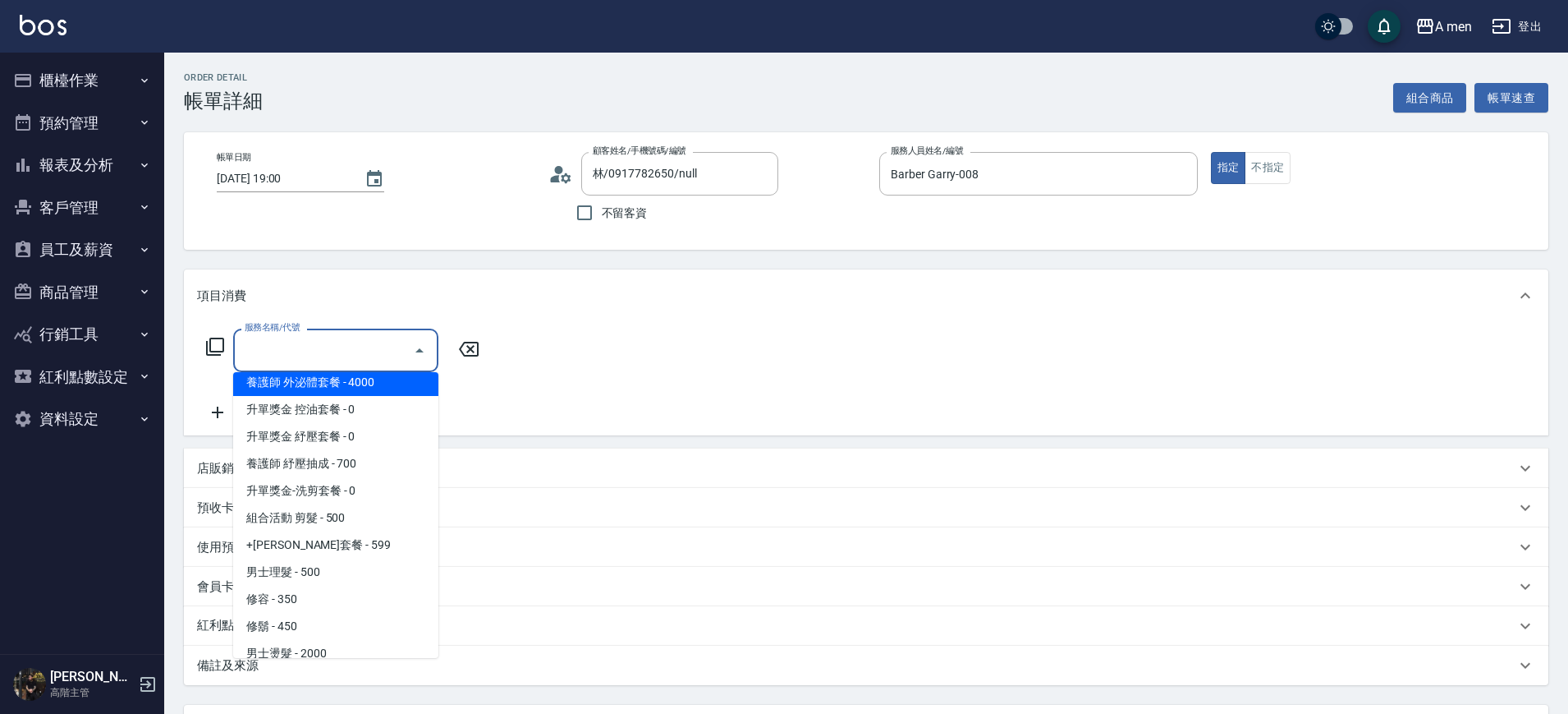
scroll to position [241, 0]
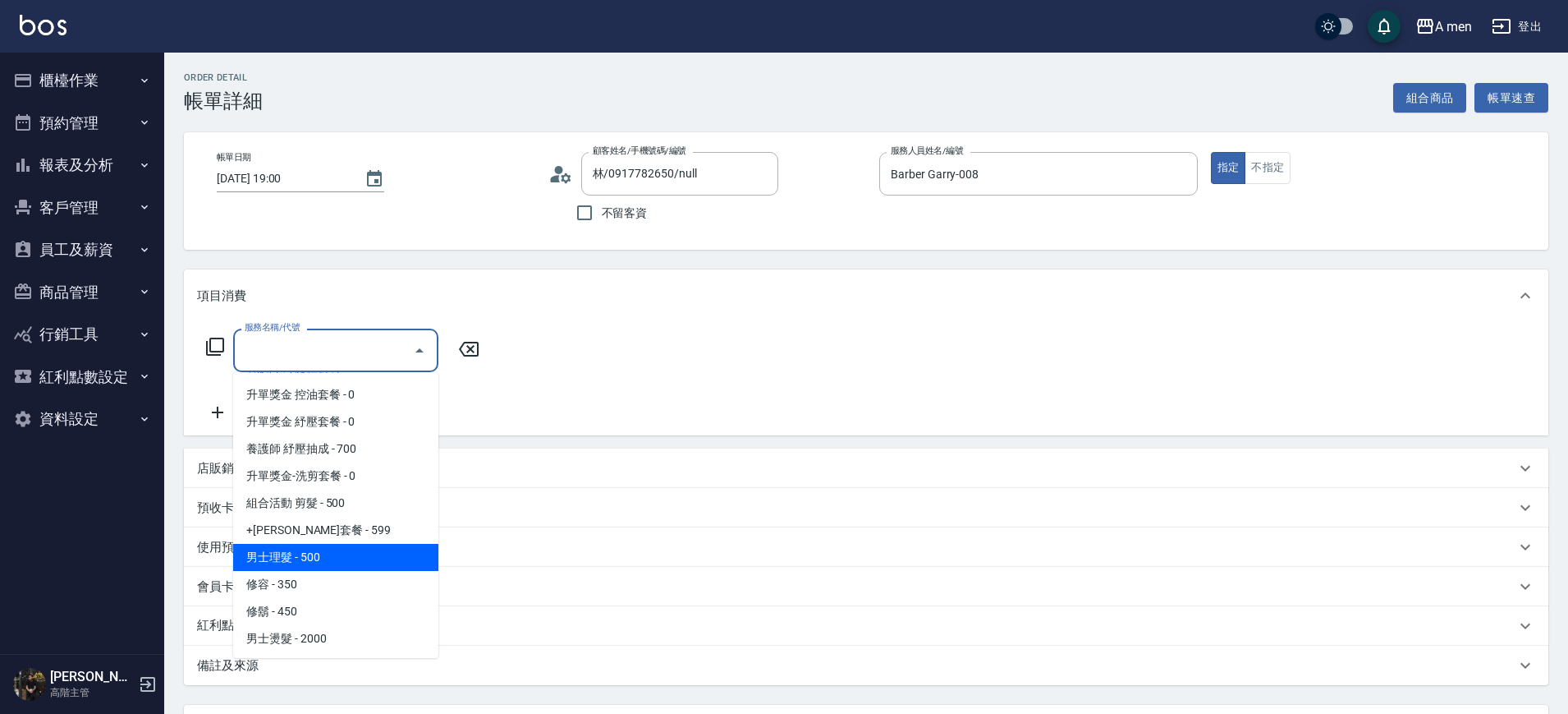
click at [303, 569] on span "男士理髮 - 500" at bounding box center [335, 557] width 206 height 27
type input "男士理髮(A01)"
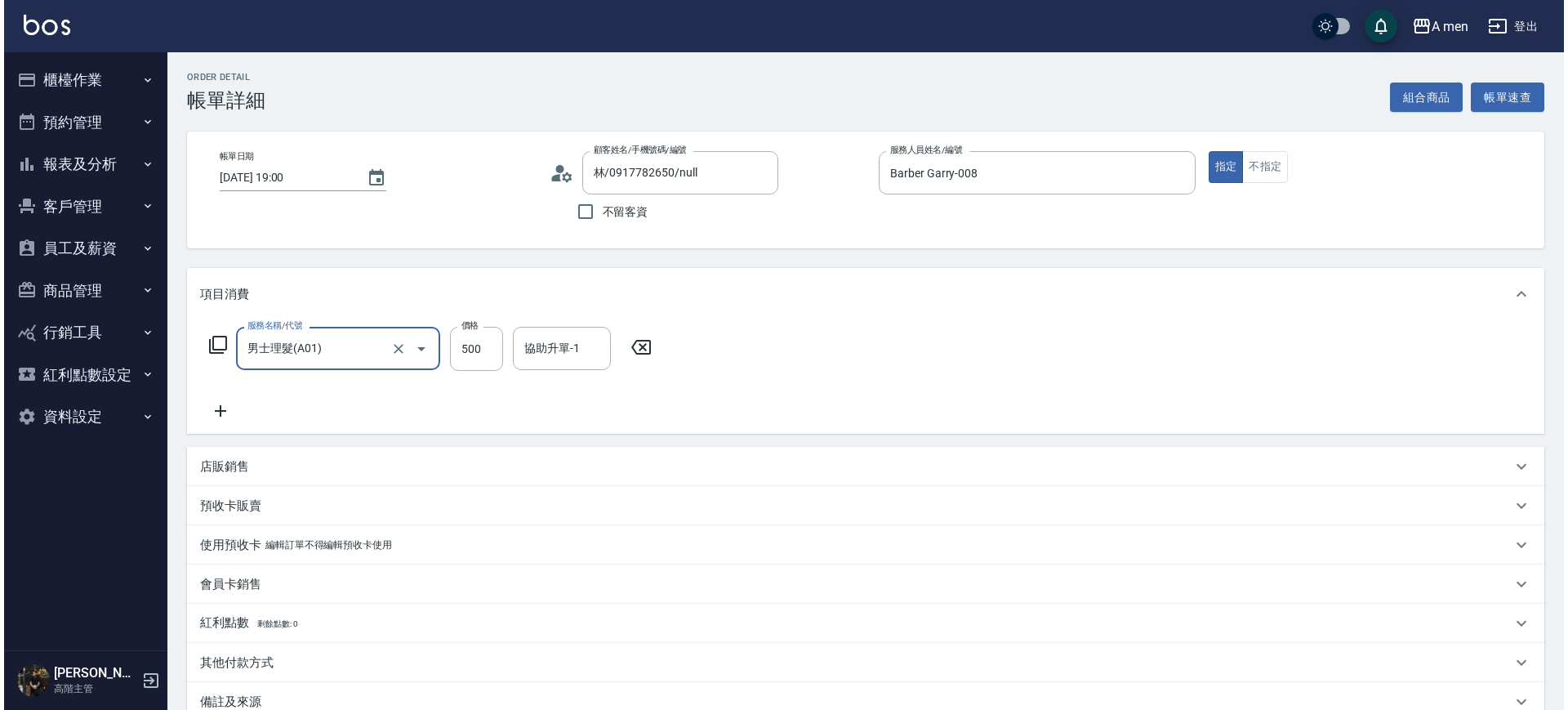
scroll to position [187, 0]
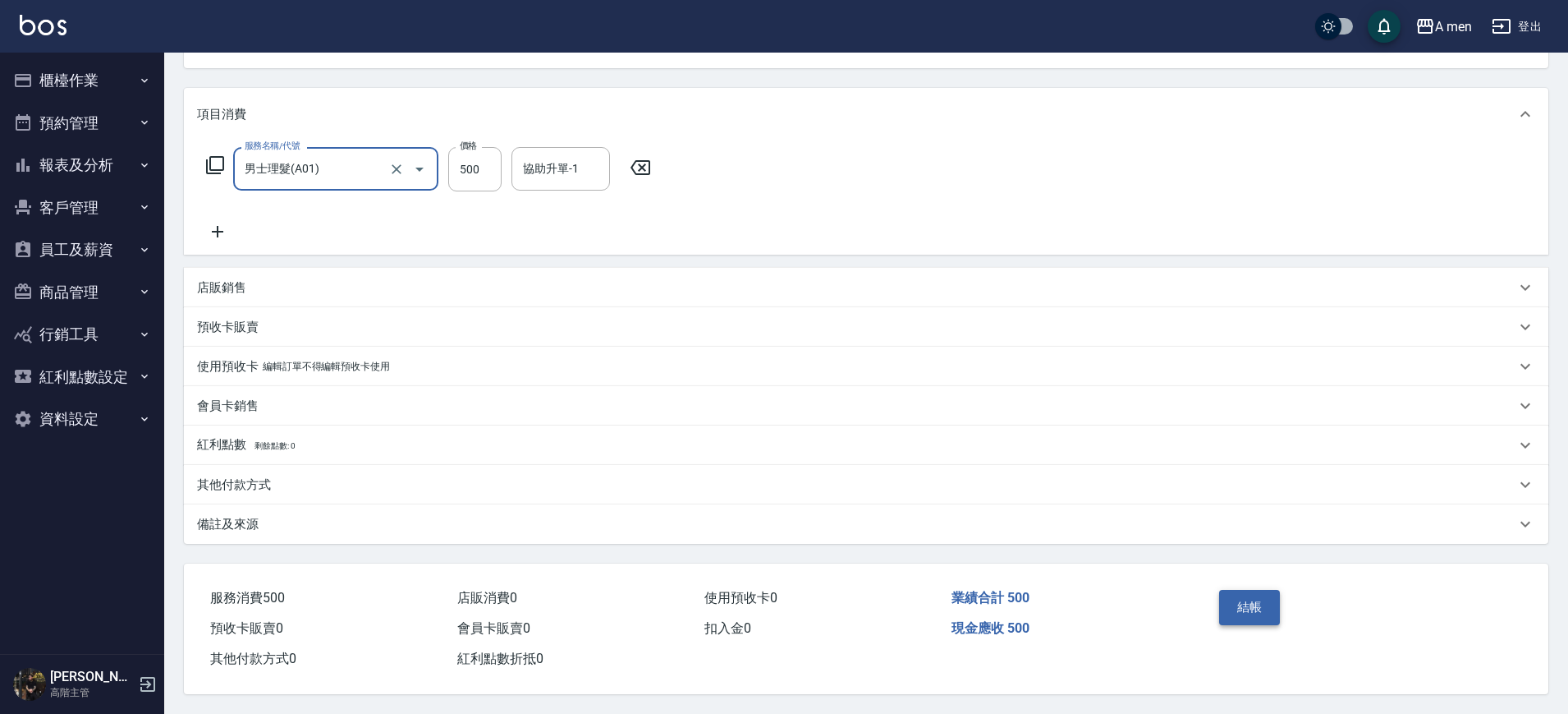
click at [1245, 601] on button "結帳" at bounding box center [1250, 607] width 62 height 34
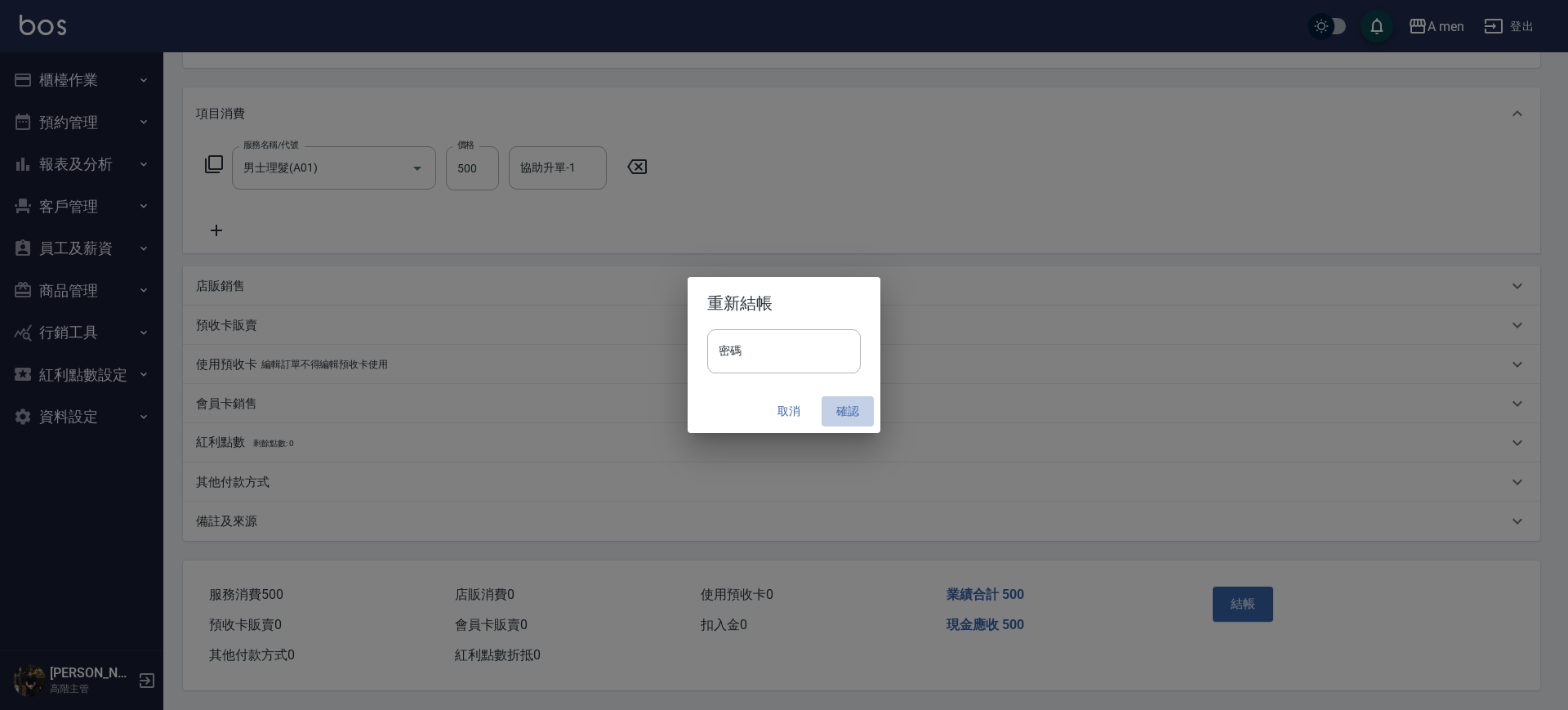
click at [842, 405] on button "確認" at bounding box center [848, 412] width 52 height 31
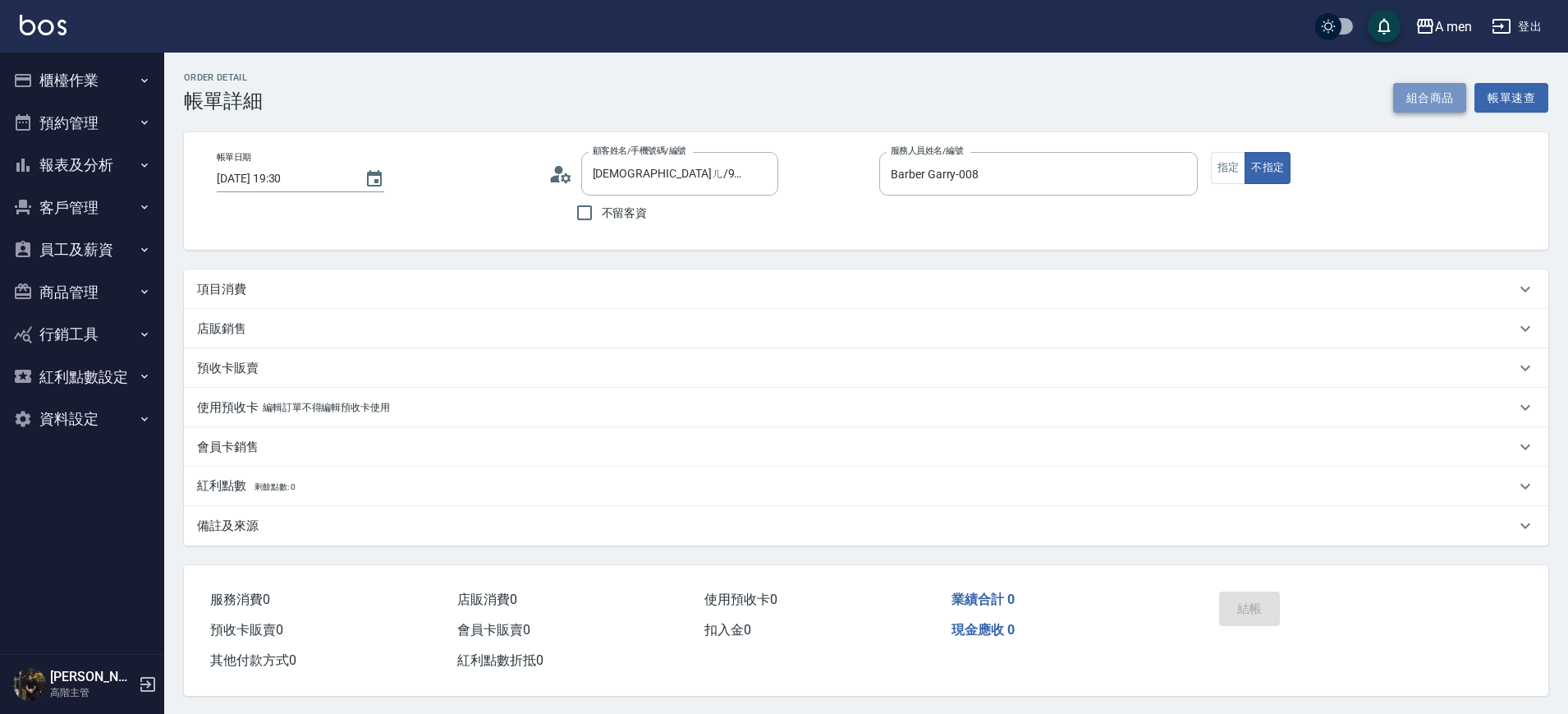
click at [1426, 93] on button "組合商品" at bounding box center [1430, 99] width 74 height 31
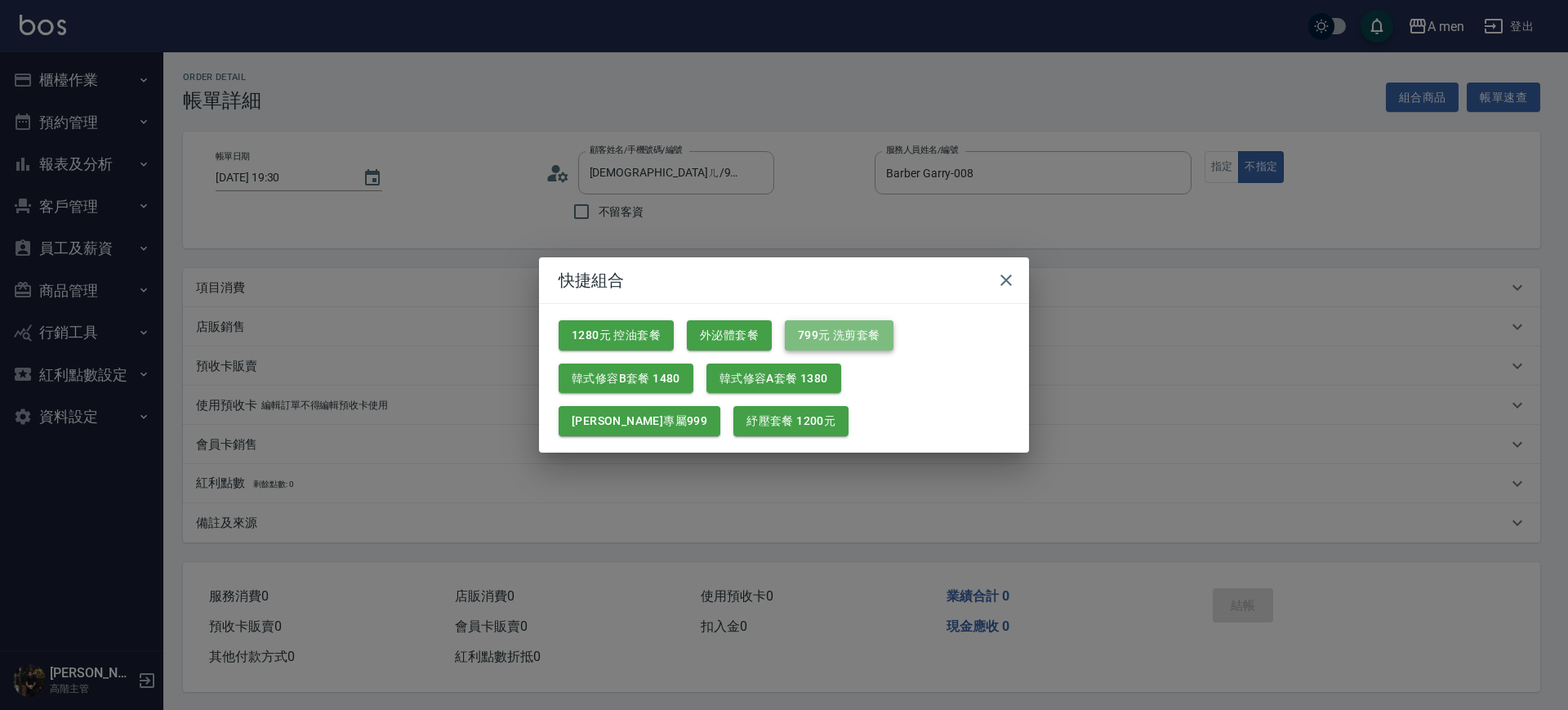
click at [824, 343] on button "799元 洗剪套餐" at bounding box center [839, 335] width 109 height 31
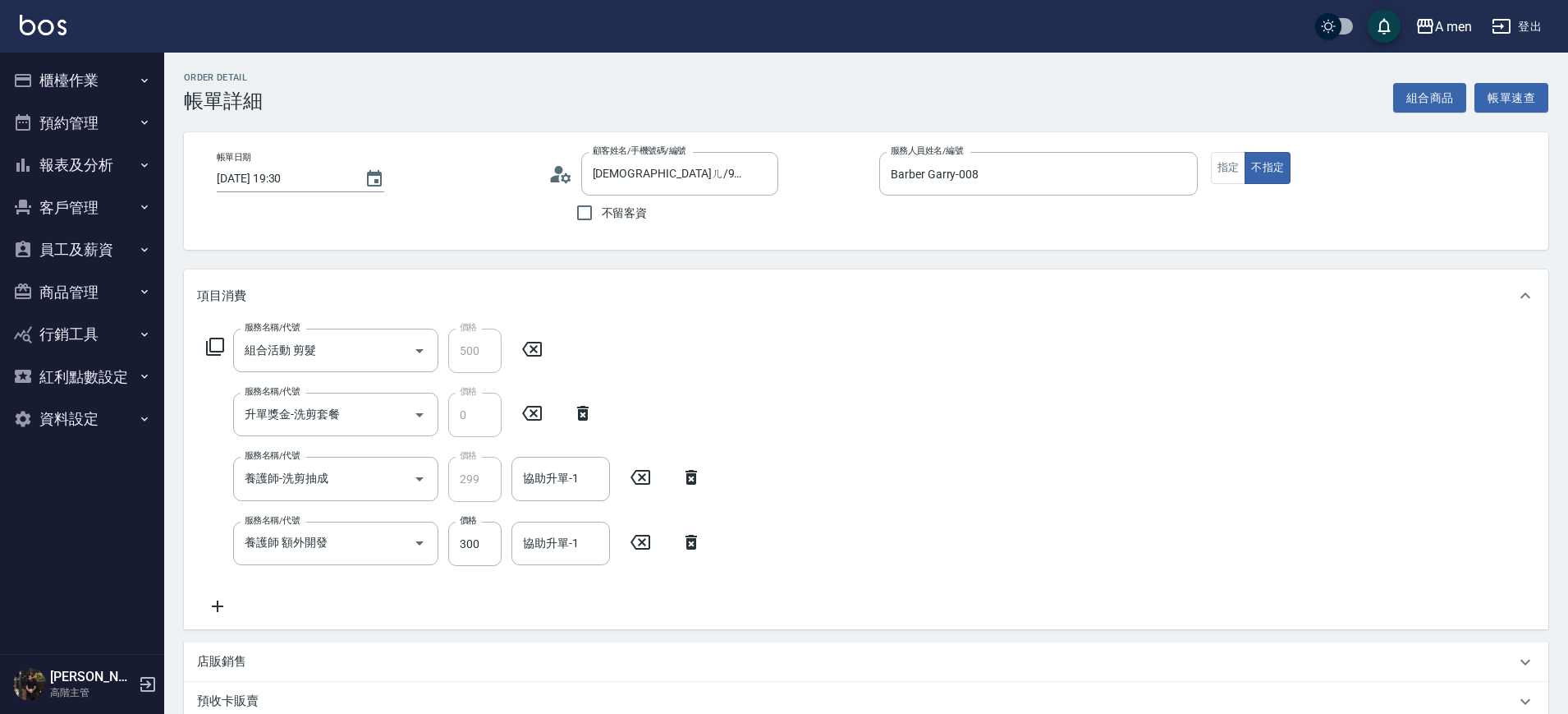
click at [651, 538] on icon at bounding box center [640, 542] width 41 height 20
click at [583, 491] on input "協助升單-1" at bounding box center [561, 478] width 83 height 29
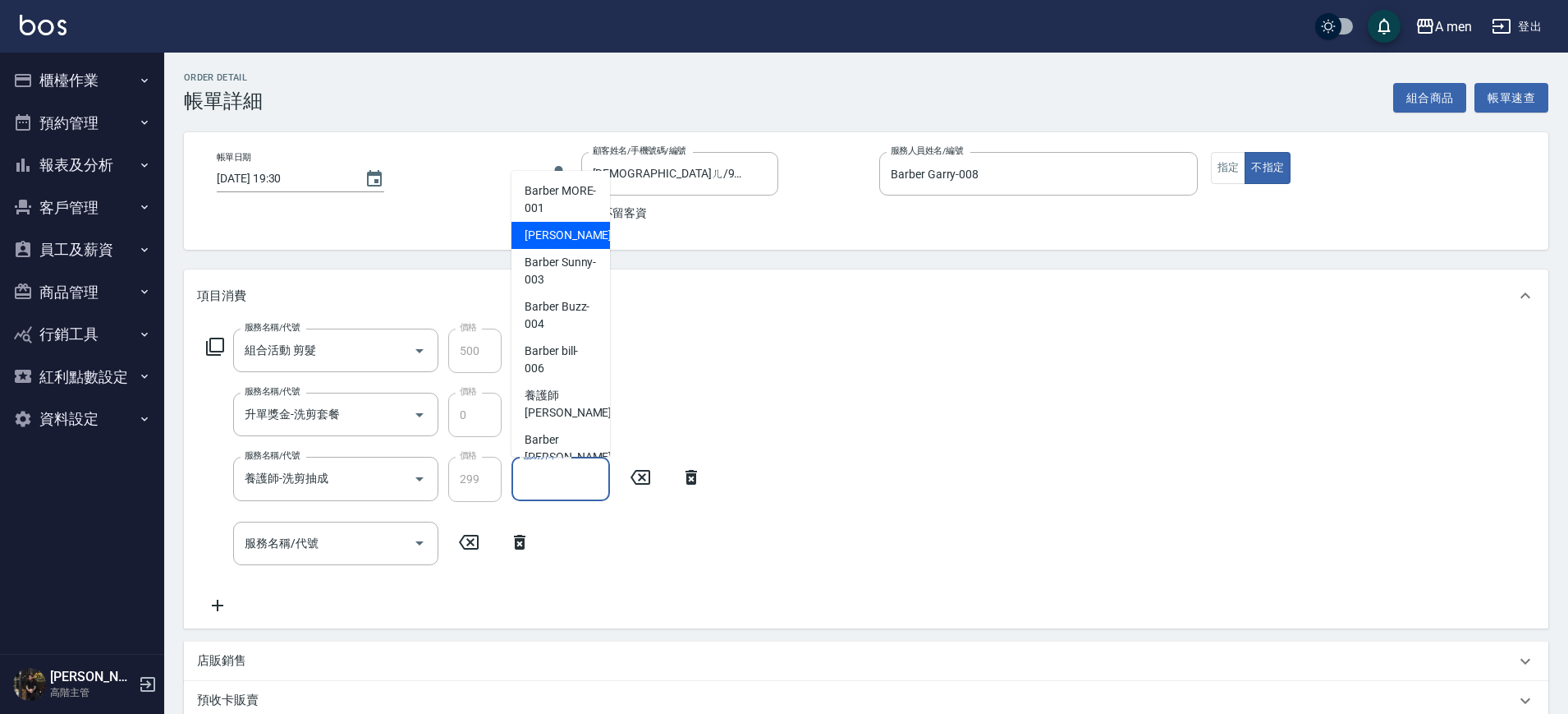
click at [564, 236] on span "小陳 -002" at bounding box center [579, 235] width 110 height 17
type input "小陳-002"
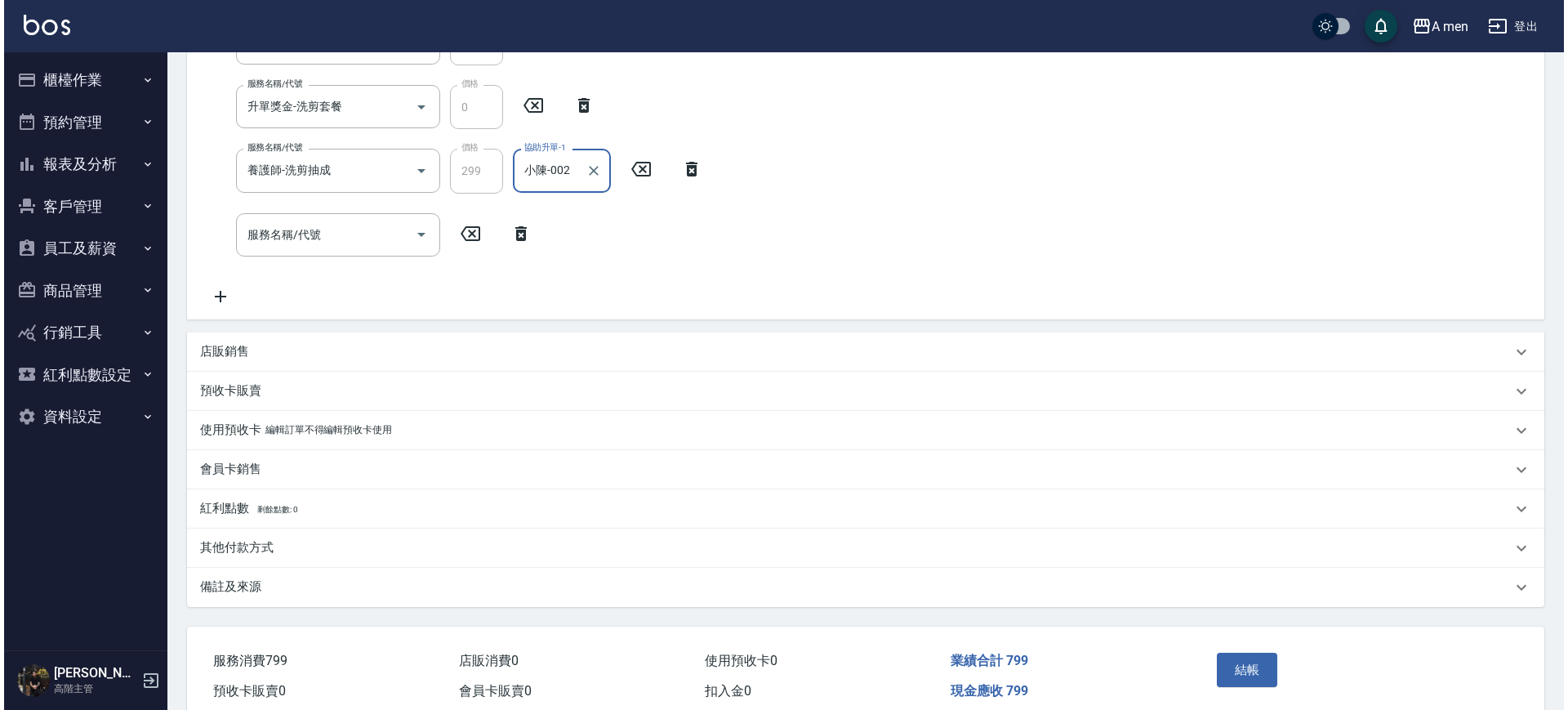
scroll to position [306, 0]
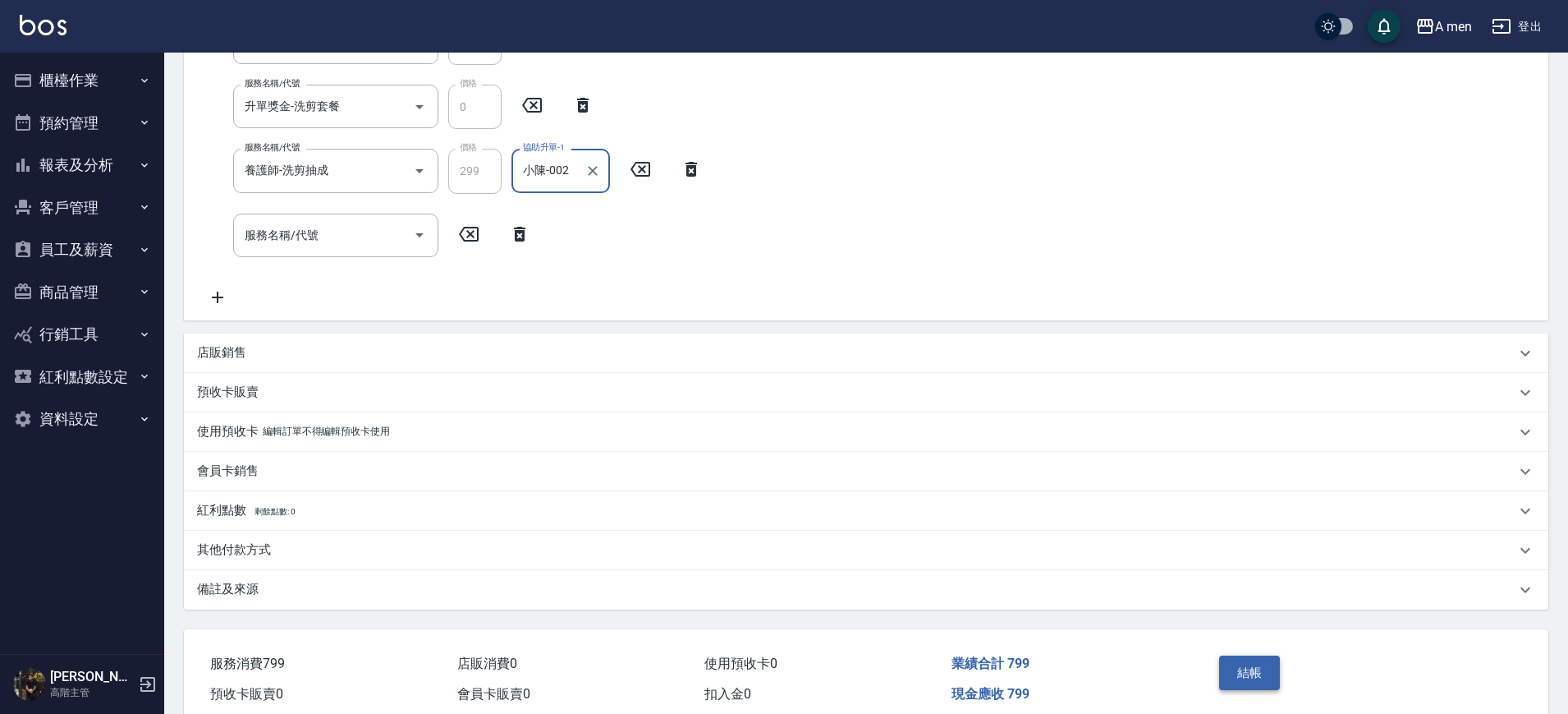
click at [1244, 677] on button "結帳" at bounding box center [1250, 672] width 62 height 34
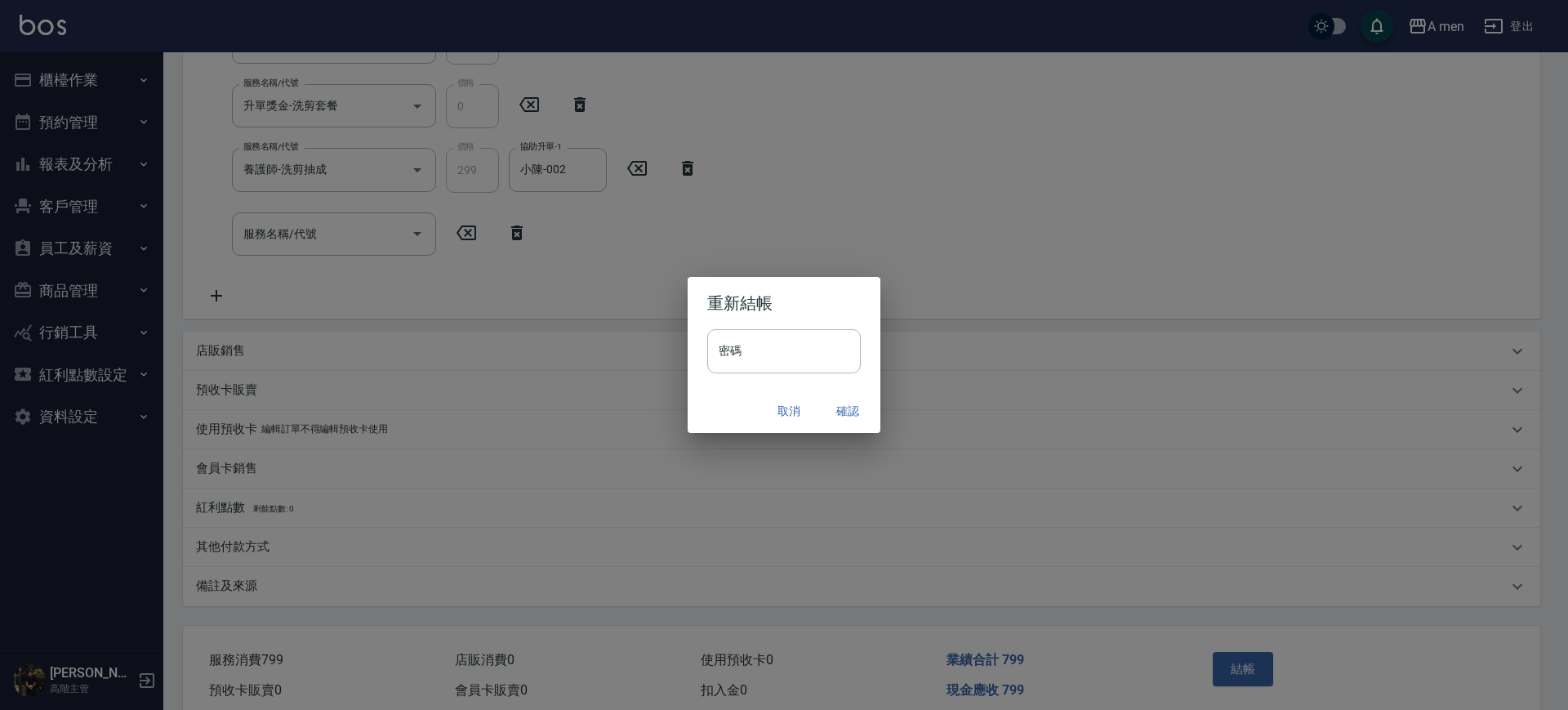
click at [834, 409] on button "確認" at bounding box center [848, 412] width 52 height 31
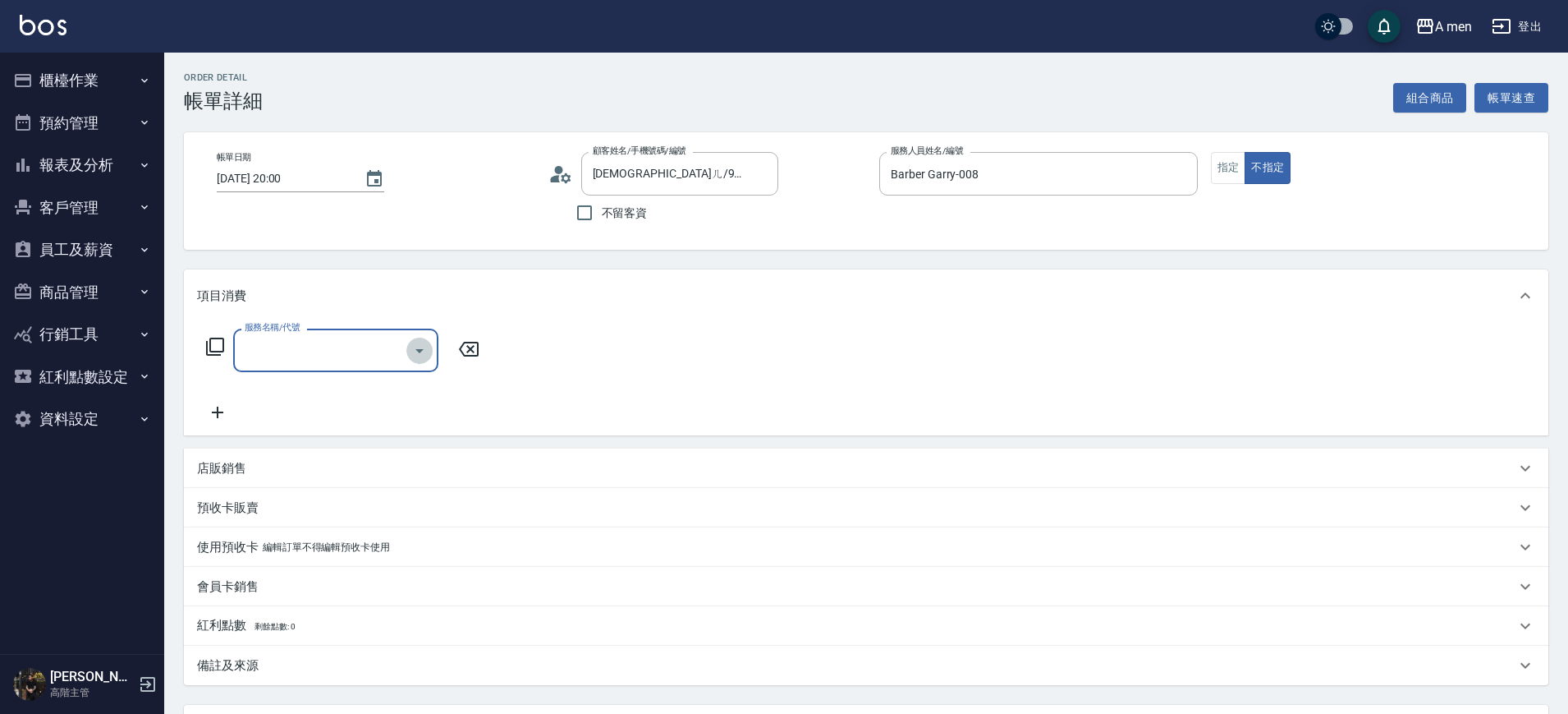
click at [431, 353] on button "Open" at bounding box center [419, 351] width 26 height 26
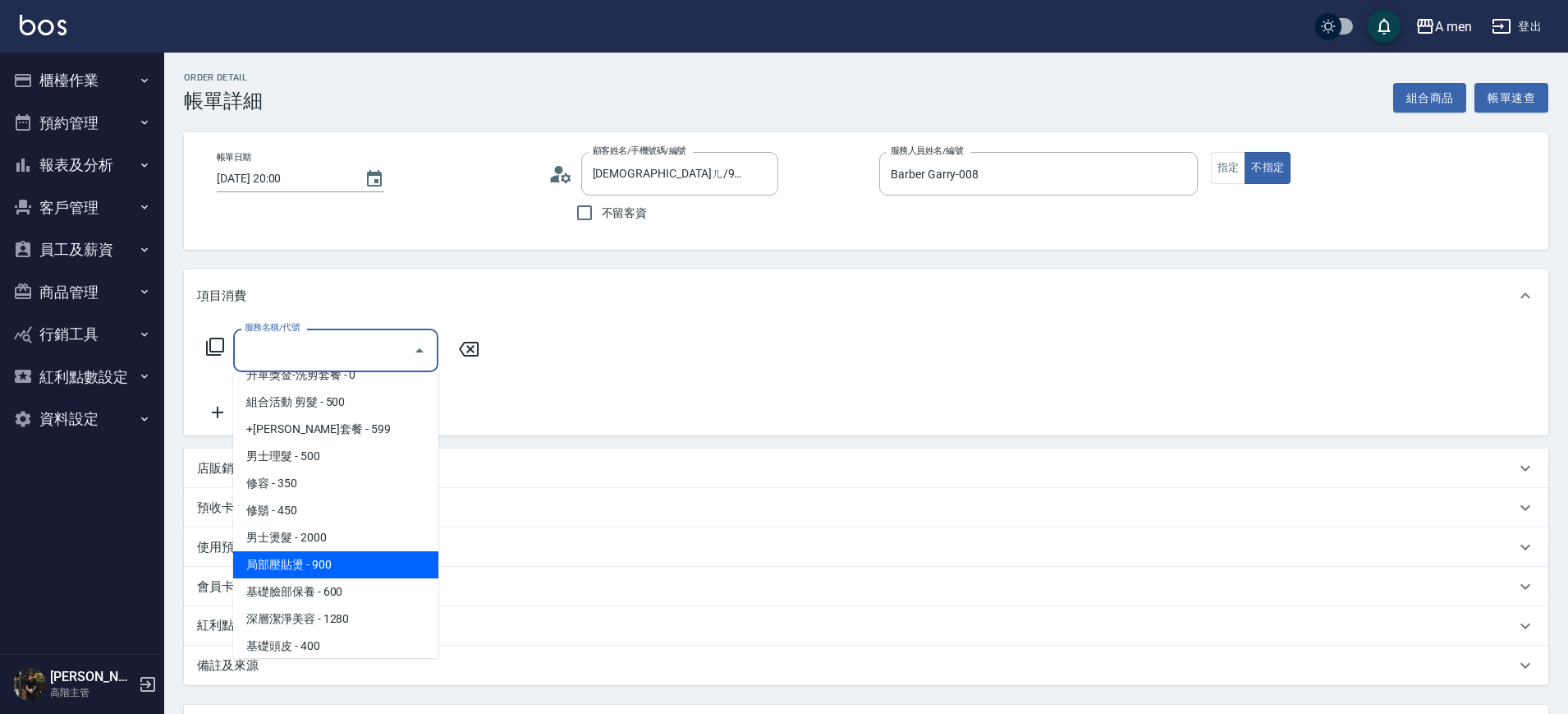
scroll to position [308, 0]
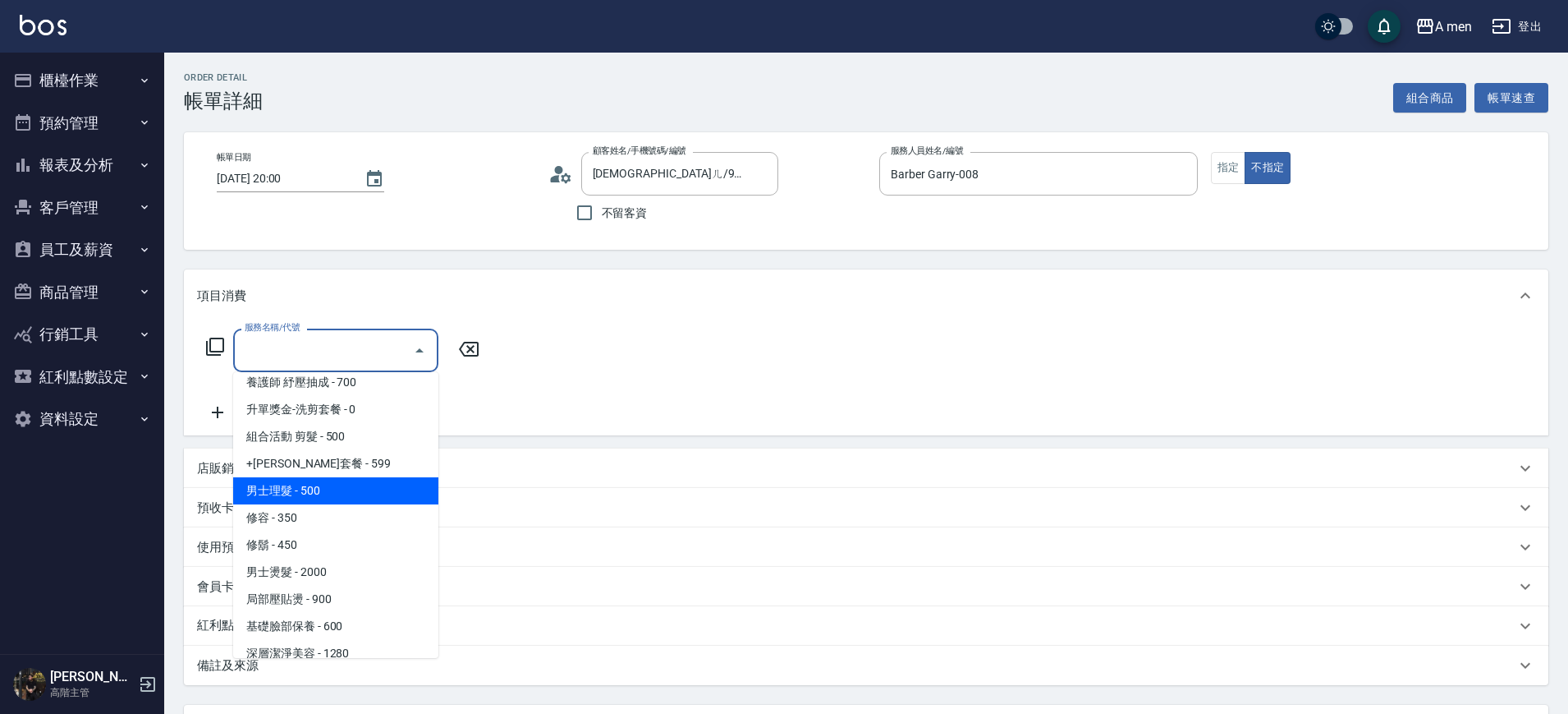
click at [338, 487] on span "男士理髮 - 500" at bounding box center [335, 491] width 206 height 27
type input "男士理髮(A01)"
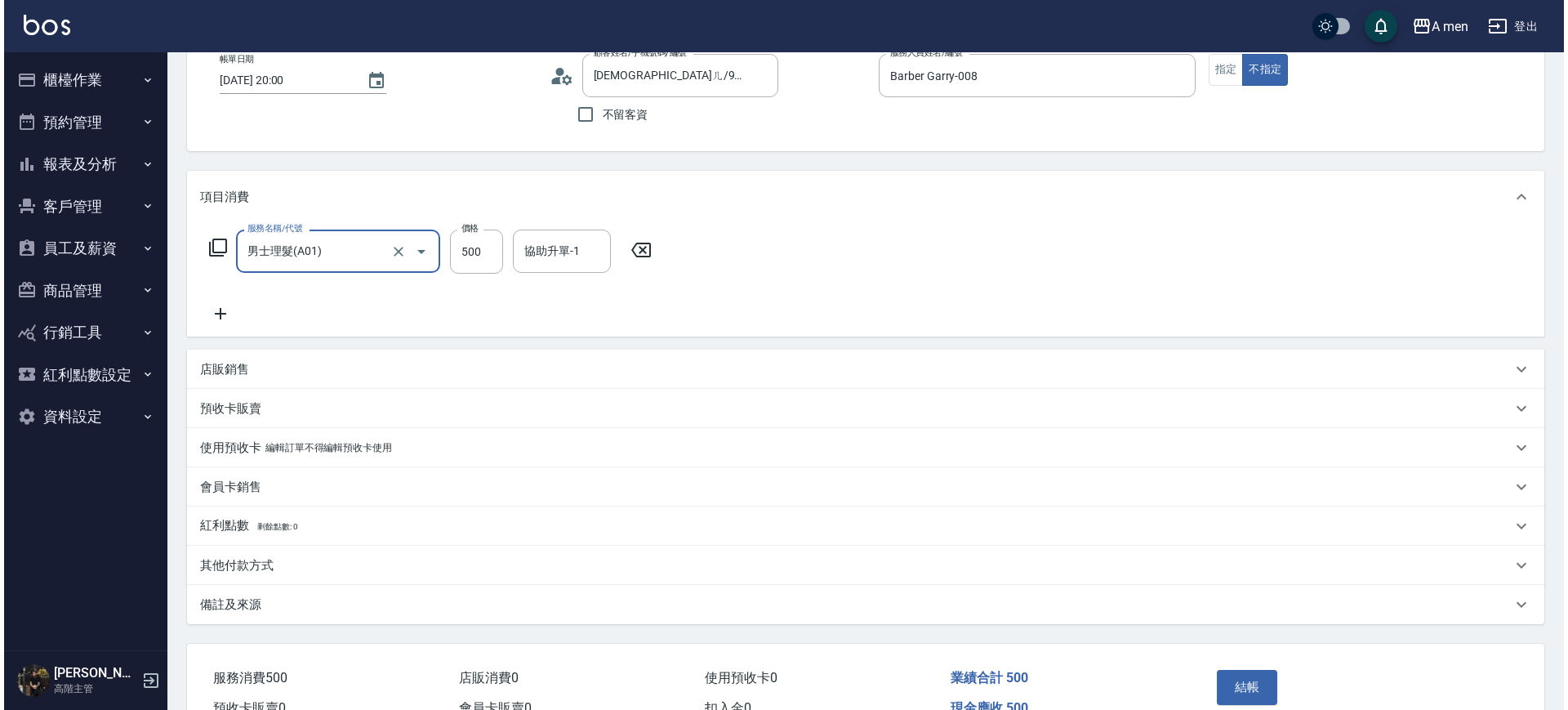
scroll to position [187, 0]
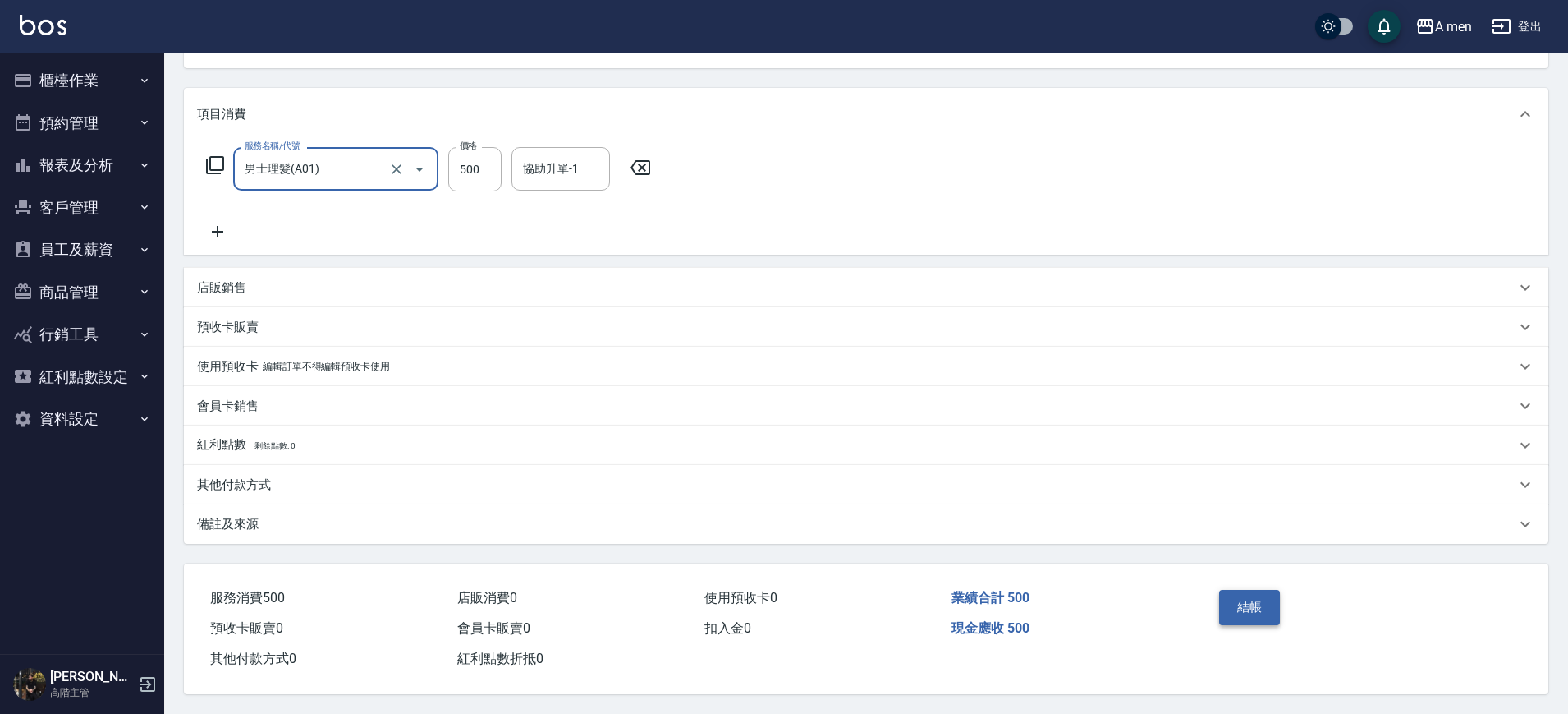
click at [1262, 602] on button "結帳" at bounding box center [1250, 607] width 62 height 34
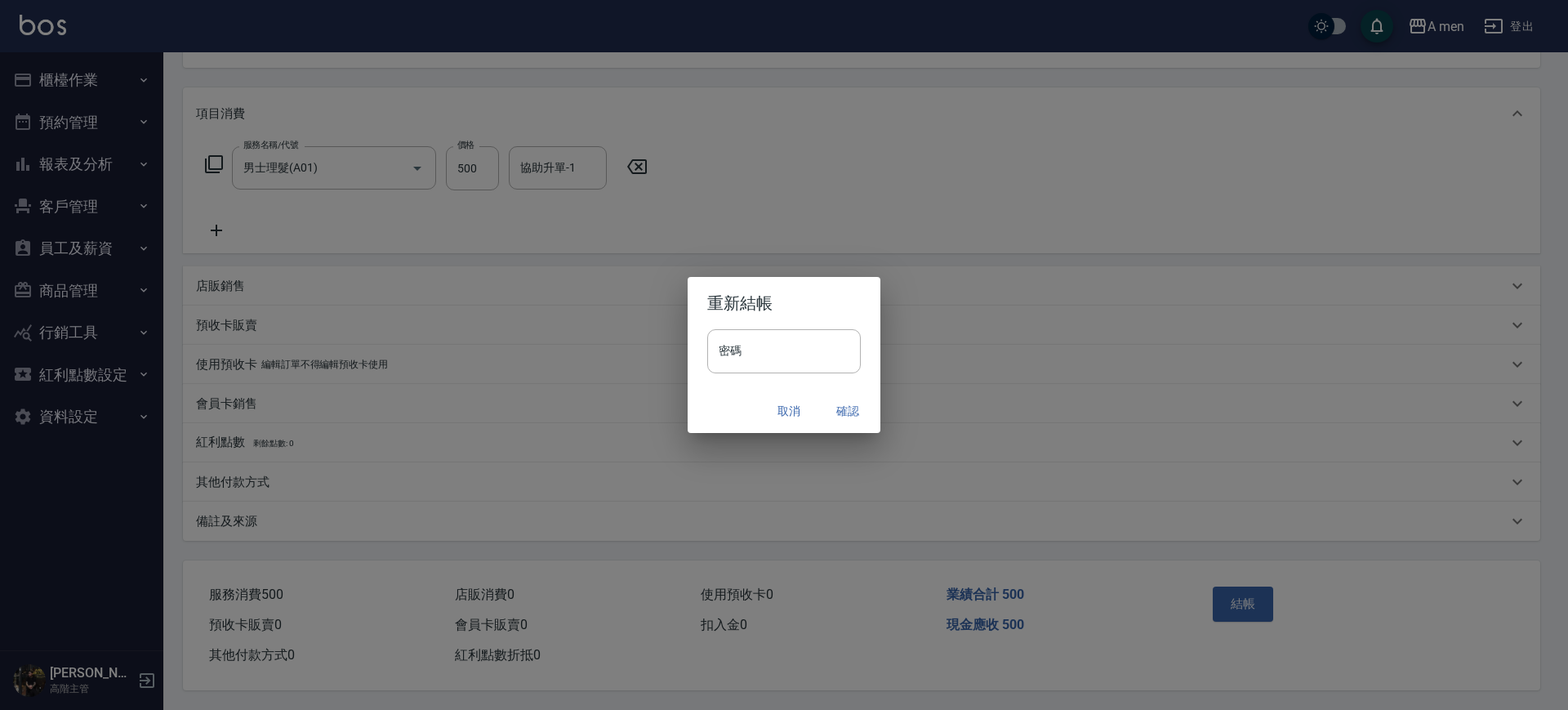
click at [846, 405] on button "確認" at bounding box center [848, 412] width 52 height 31
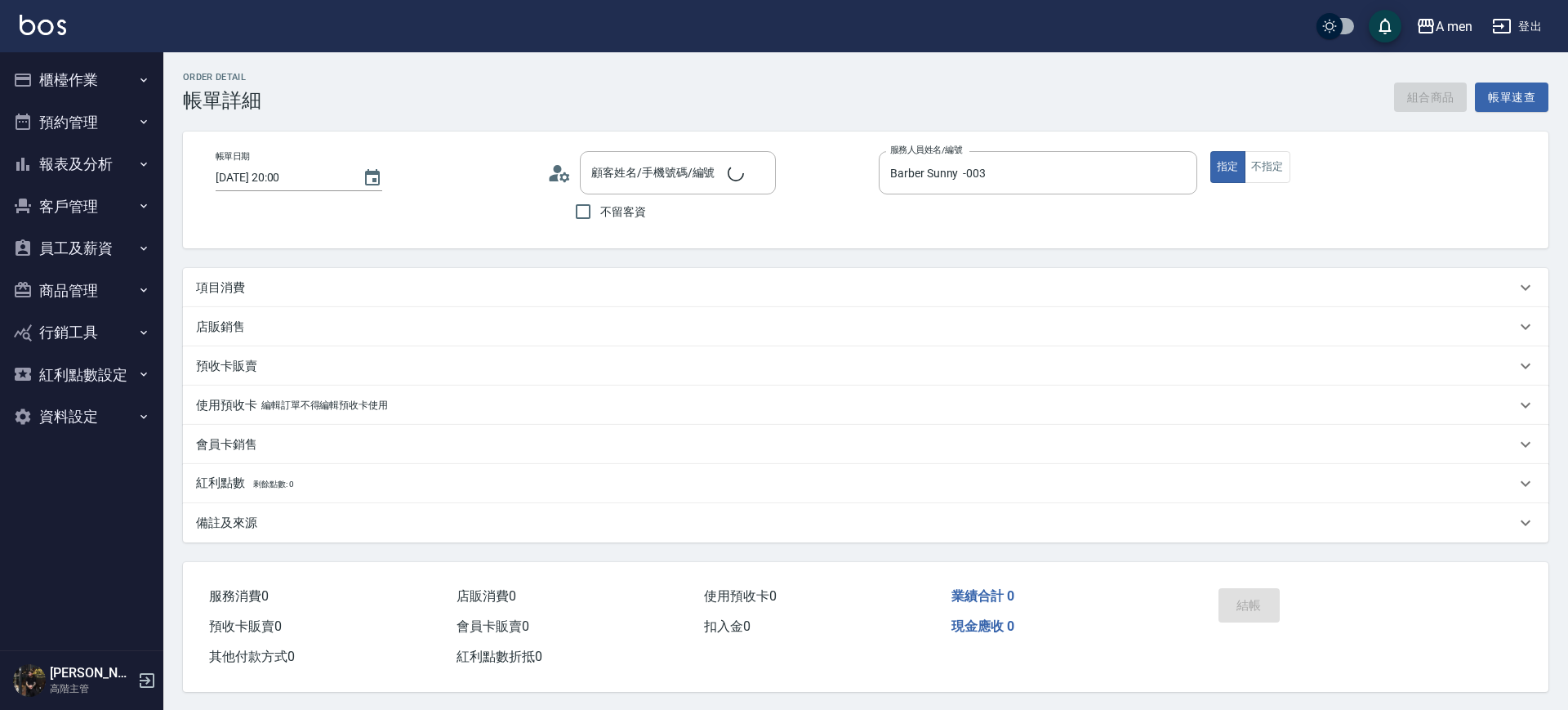
type input "Sky/0935635480/null"
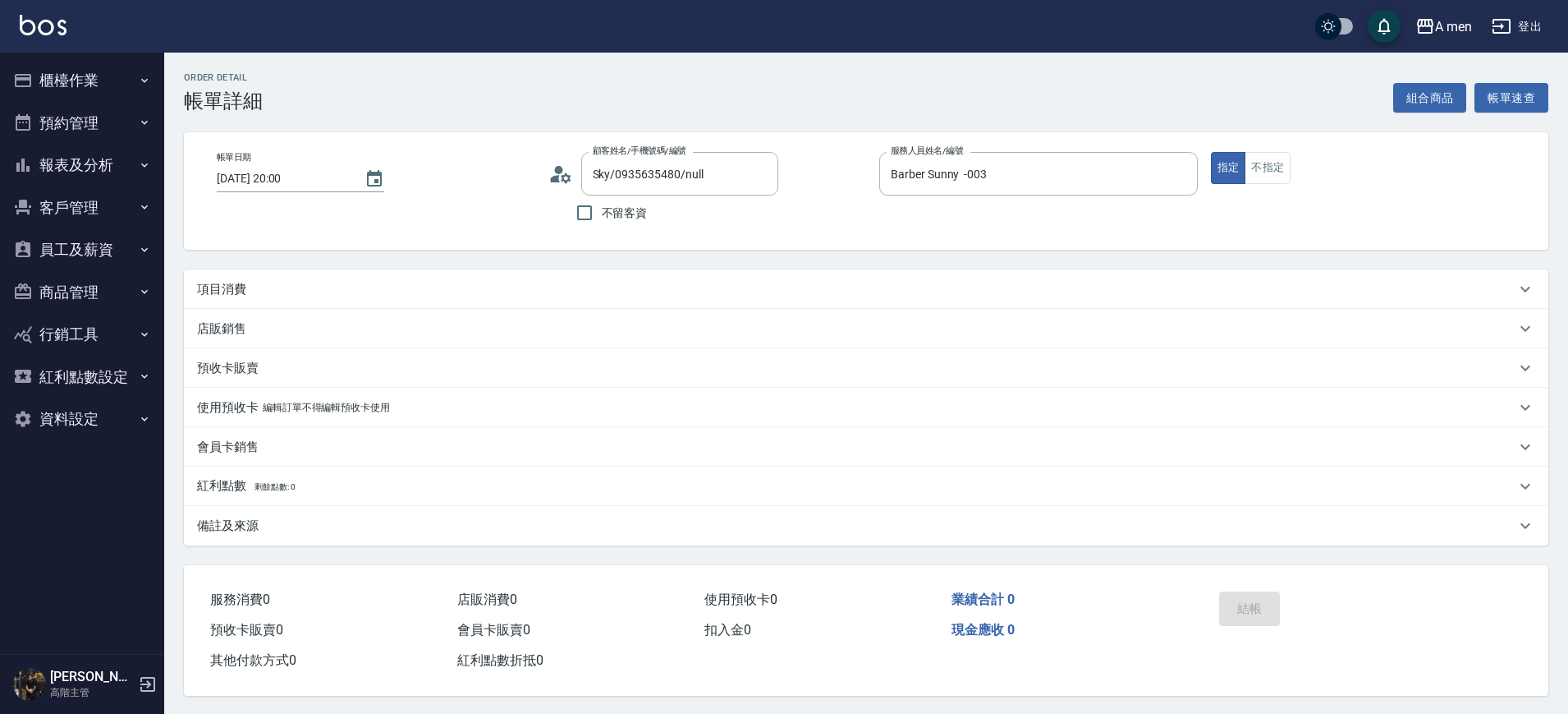
click at [429, 285] on div "項目消費" at bounding box center [857, 289] width 1319 height 17
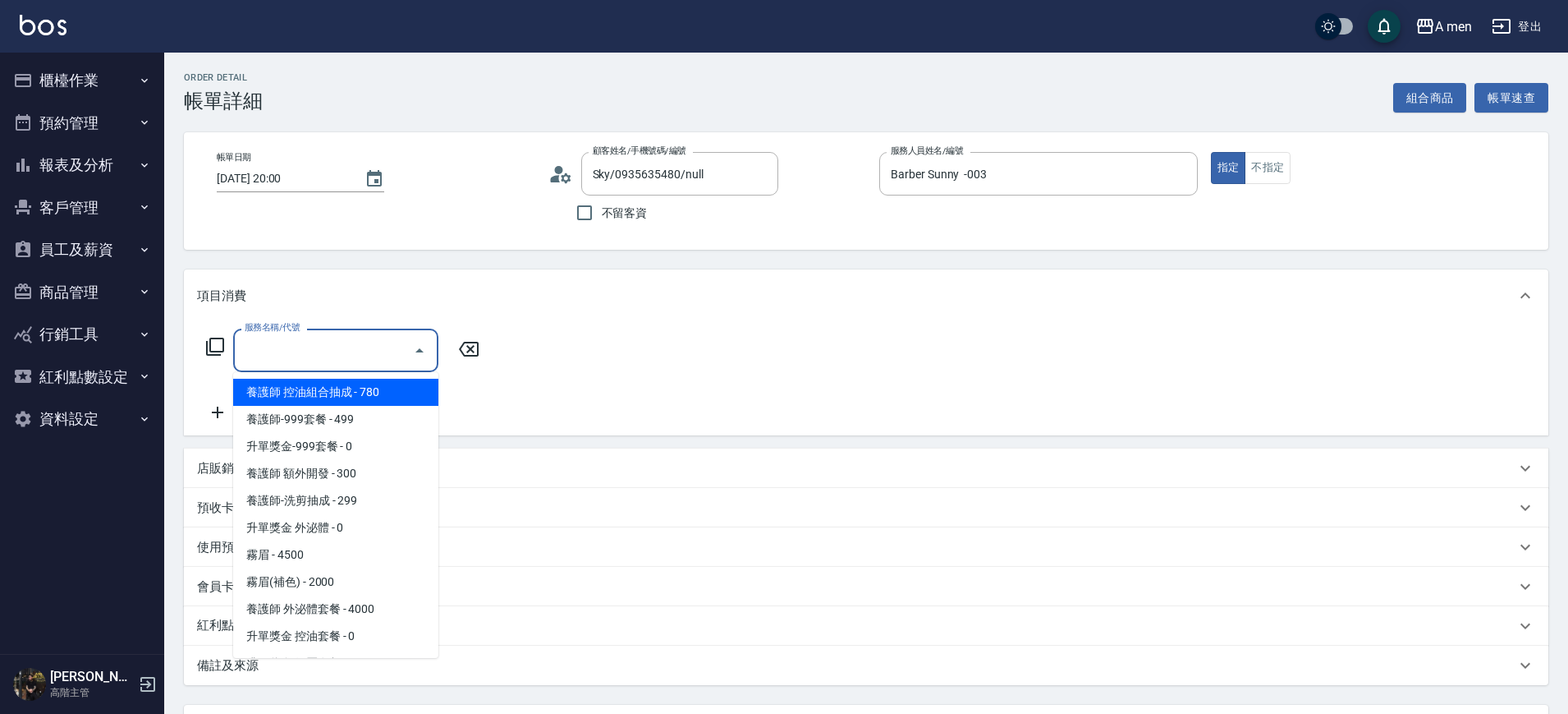
click at [398, 341] on input "服務名稱/代號" at bounding box center [323, 351] width 166 height 29
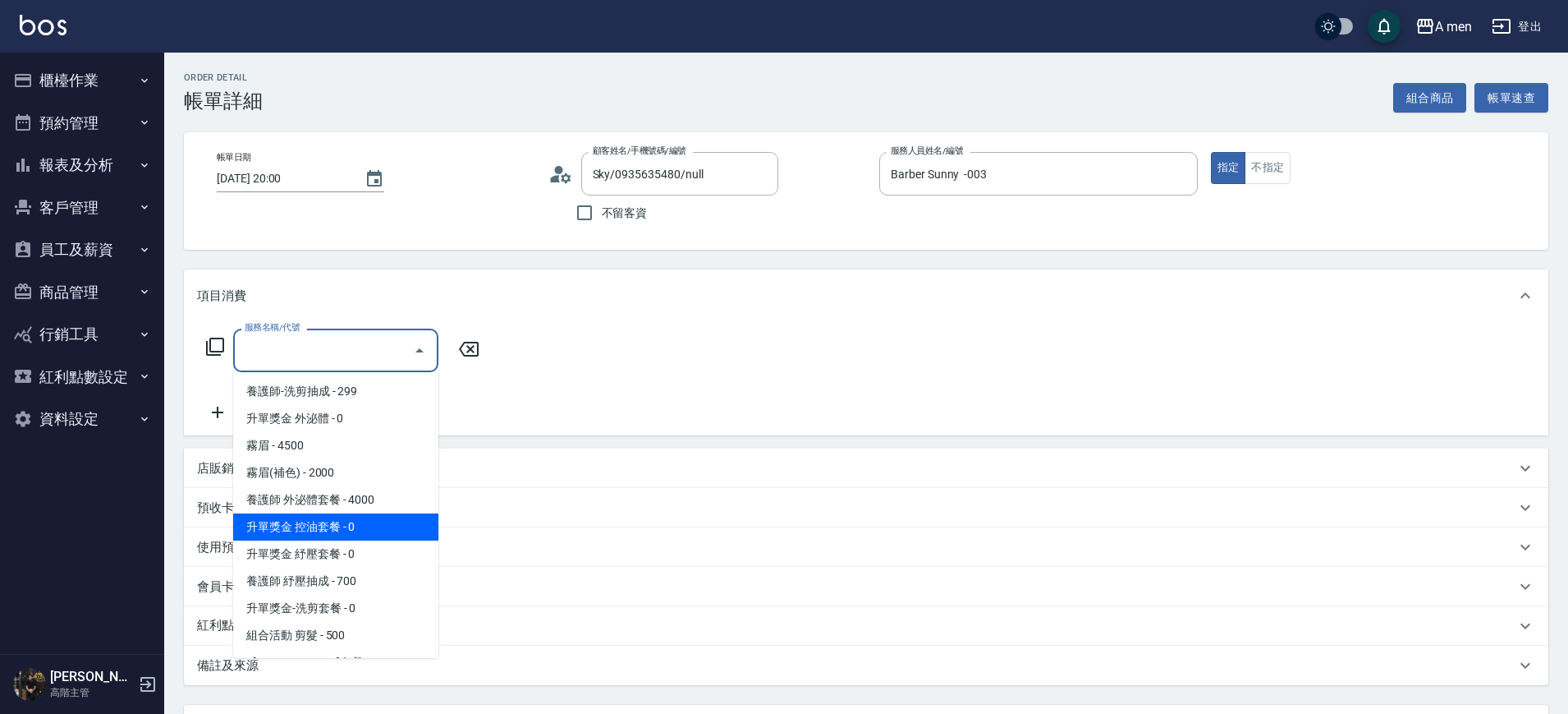
scroll to position [206, 0]
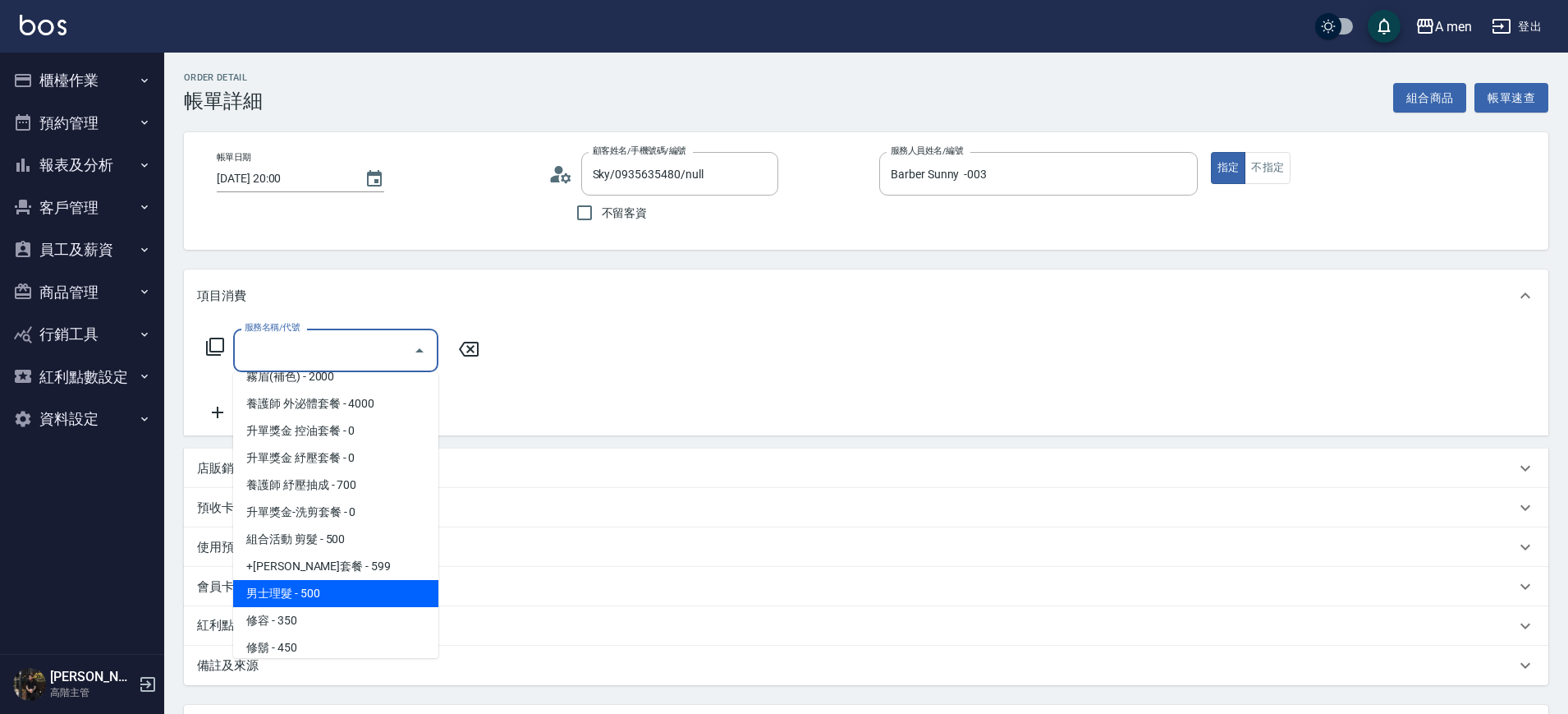
click at [343, 585] on span "男士理髮 - 500" at bounding box center [335, 593] width 206 height 27
type input "男士理髮(A01)"
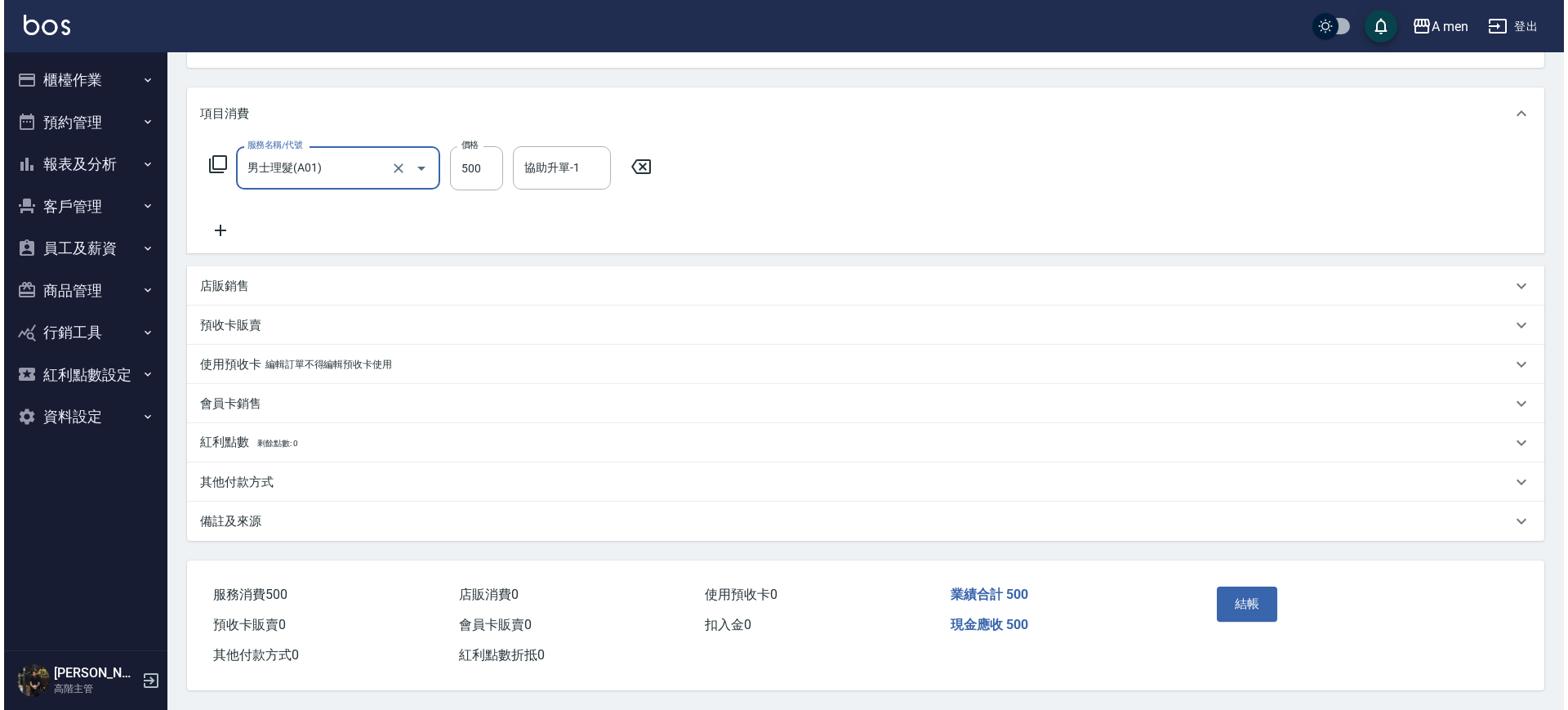
scroll to position [187, 0]
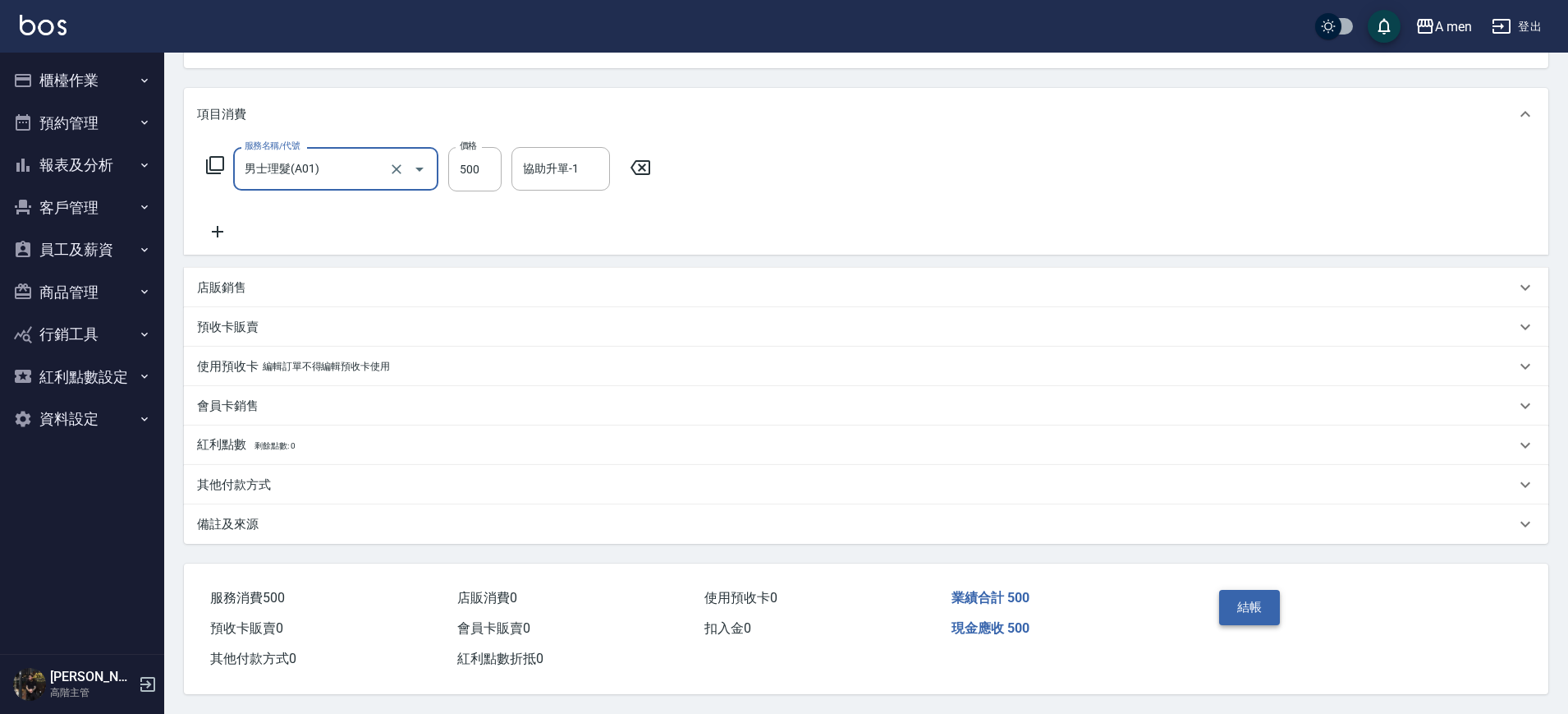
click at [1270, 590] on button "結帳" at bounding box center [1250, 607] width 62 height 34
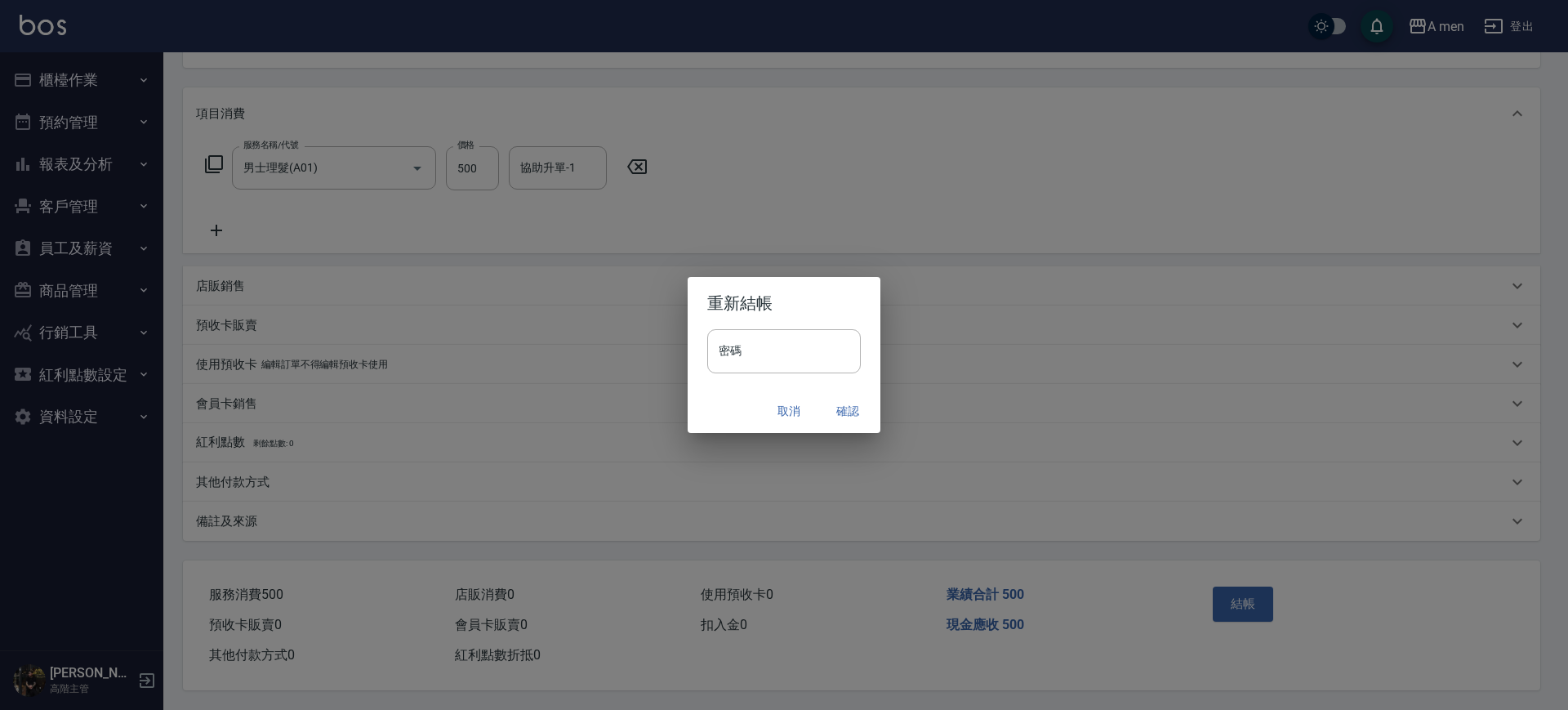
click at [845, 412] on button "確認" at bounding box center [848, 412] width 52 height 31
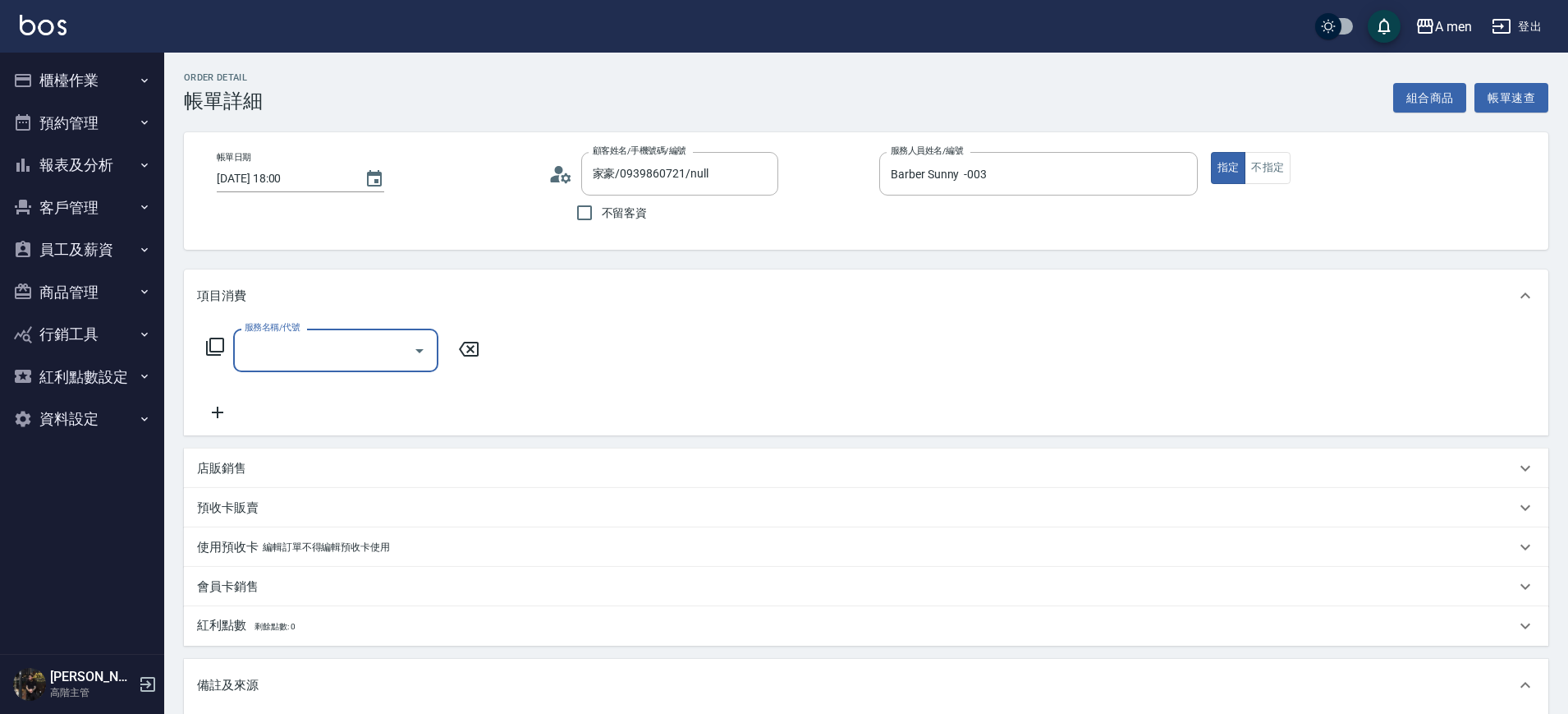
click at [390, 337] on input "服務名稱/代號" at bounding box center [323, 351] width 166 height 29
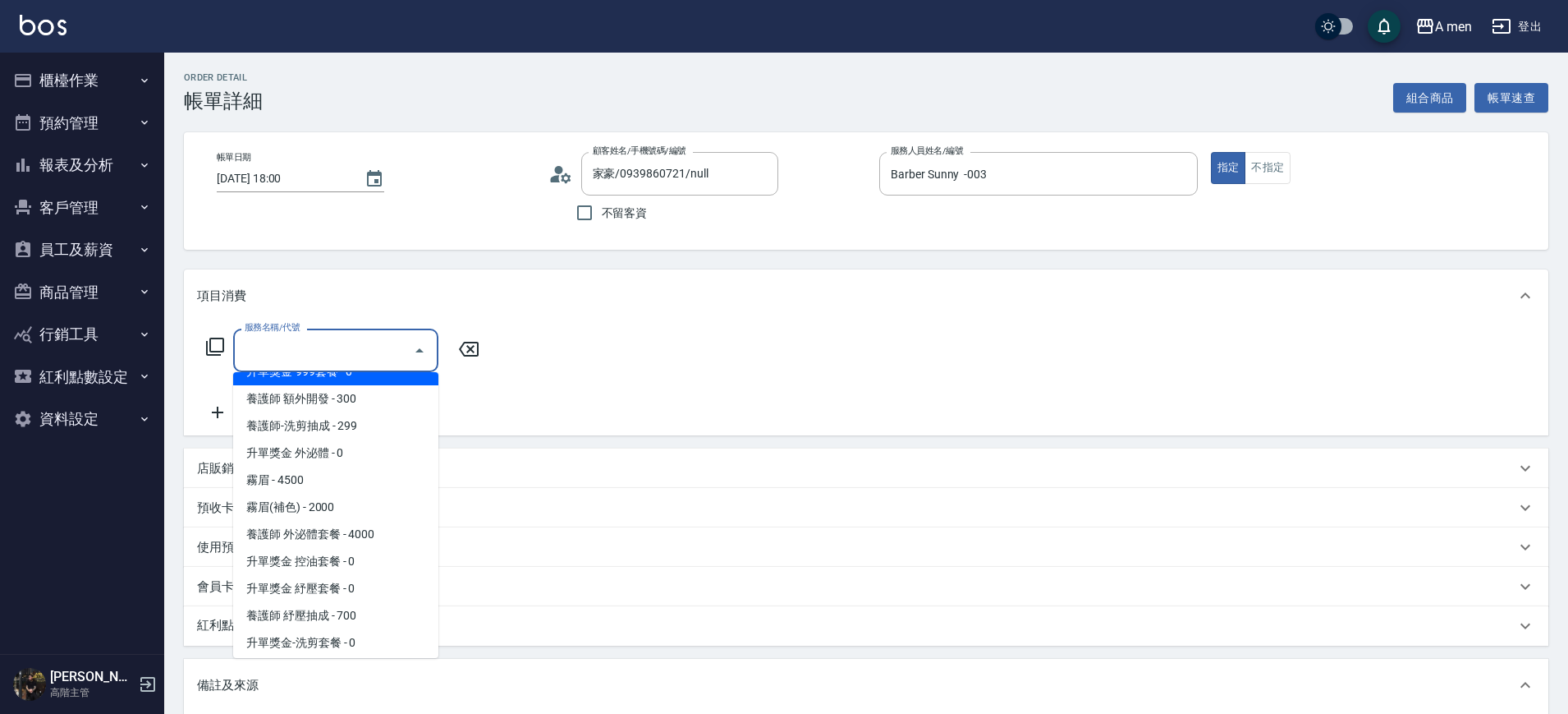
scroll to position [206, 0]
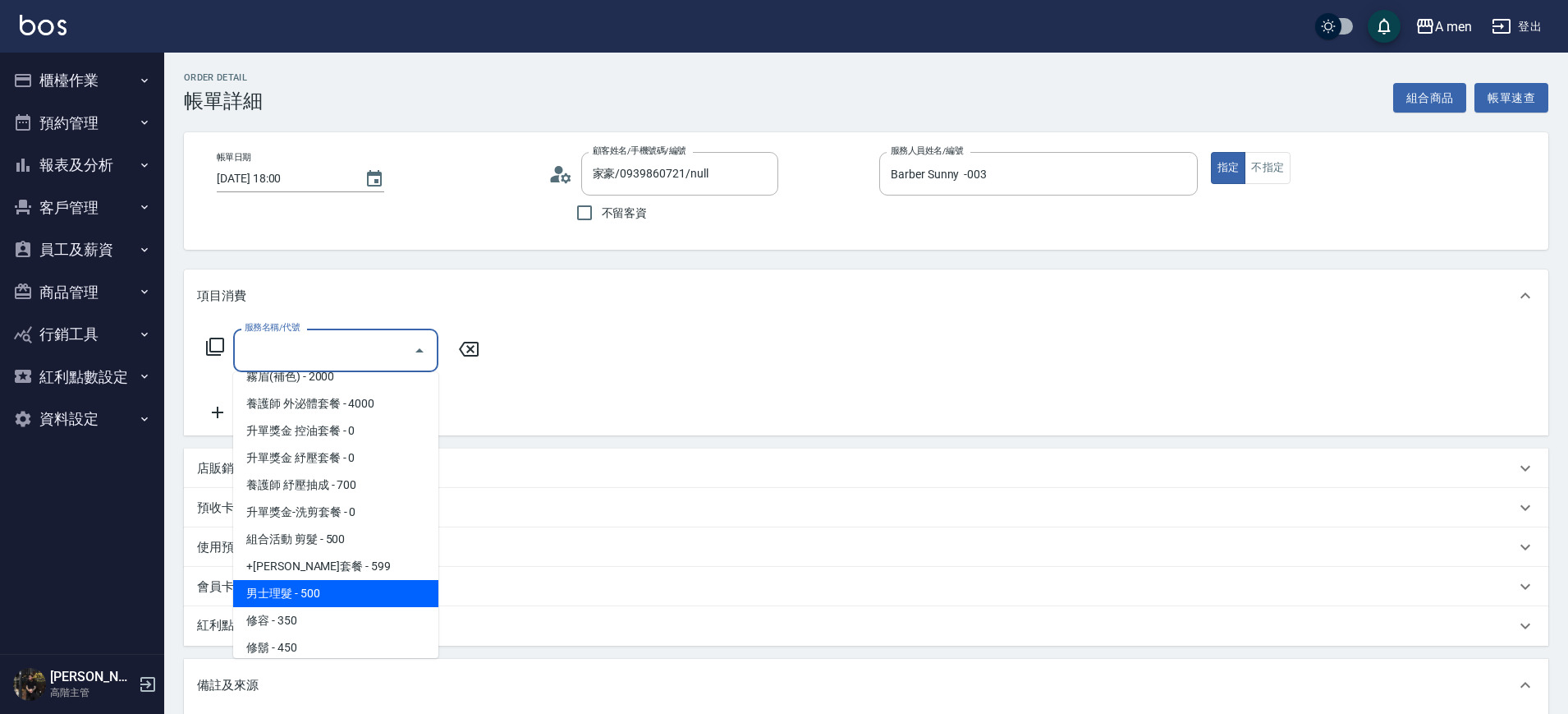
click at [370, 587] on span "男士理髮 - 500" at bounding box center [335, 593] width 206 height 27
type input "男士理髮(A01)"
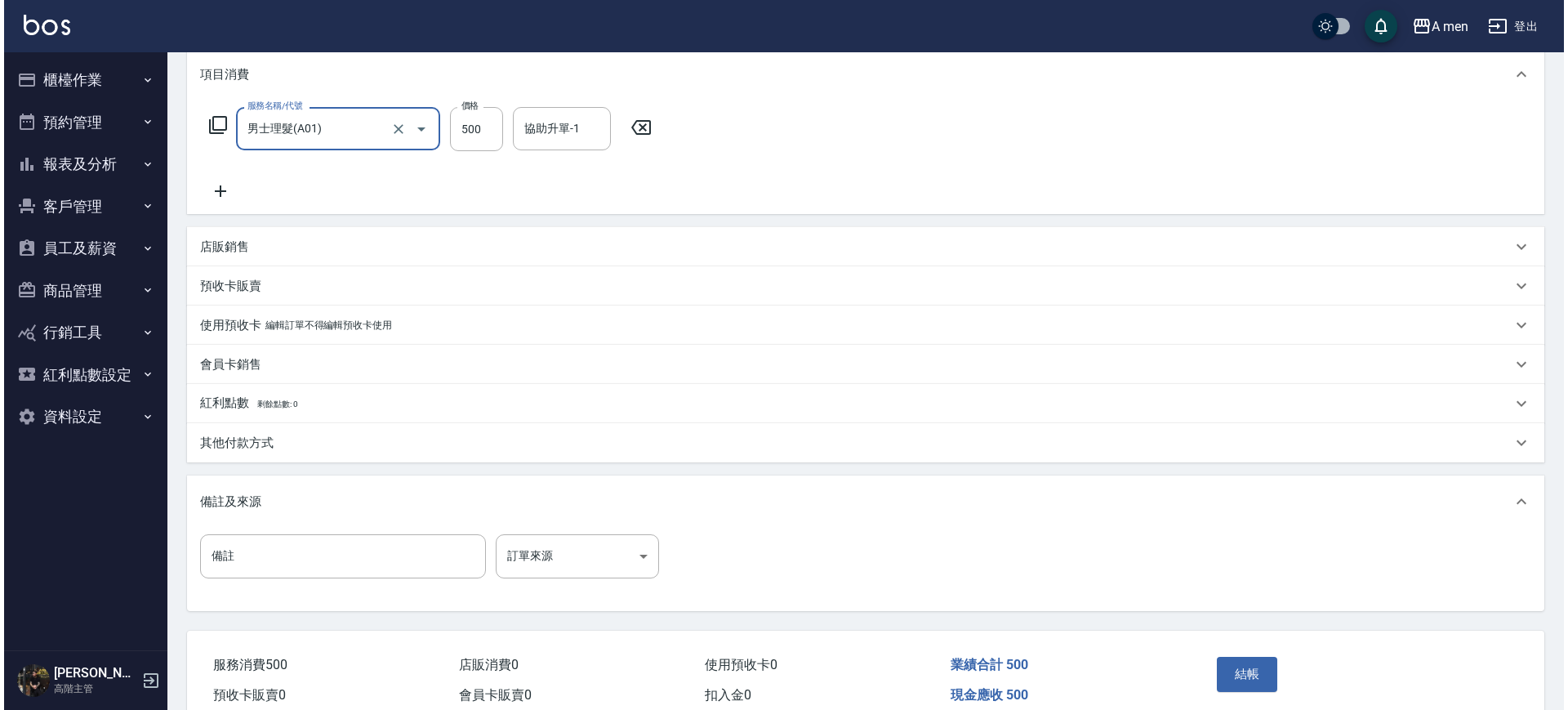
scroll to position [297, 0]
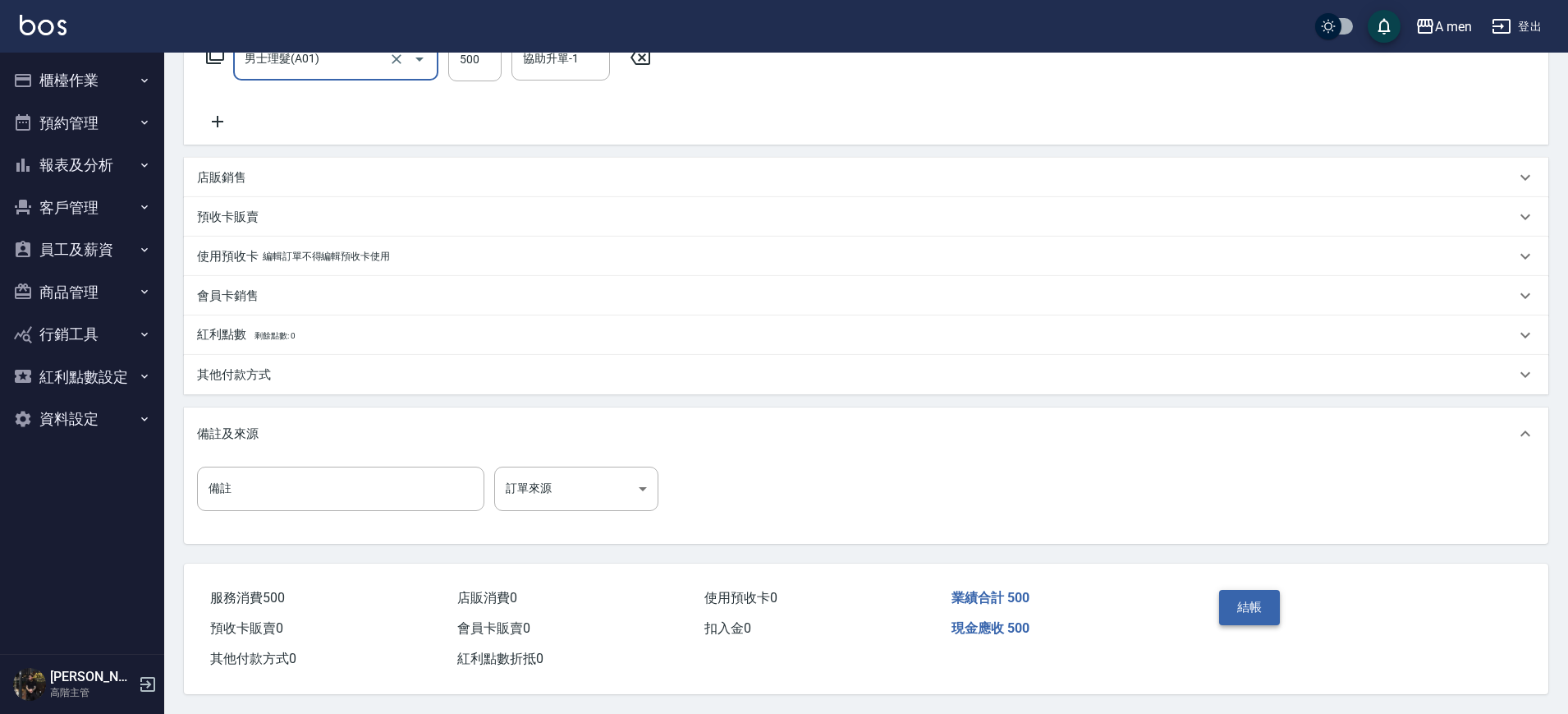
click at [1254, 593] on button "結帳" at bounding box center [1250, 607] width 62 height 34
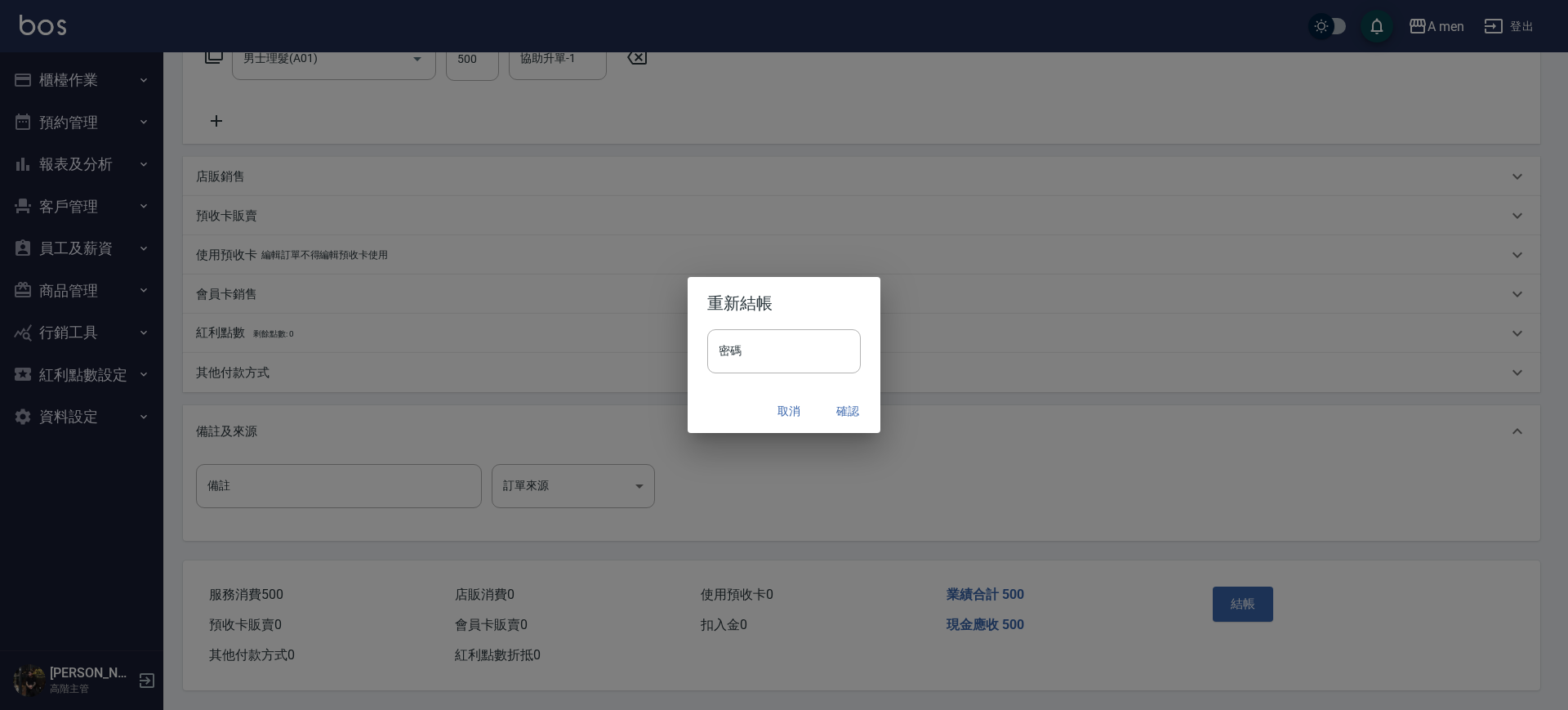
click at [843, 400] on button "確認" at bounding box center [848, 412] width 52 height 31
